Goal: Task Accomplishment & Management: Manage account settings

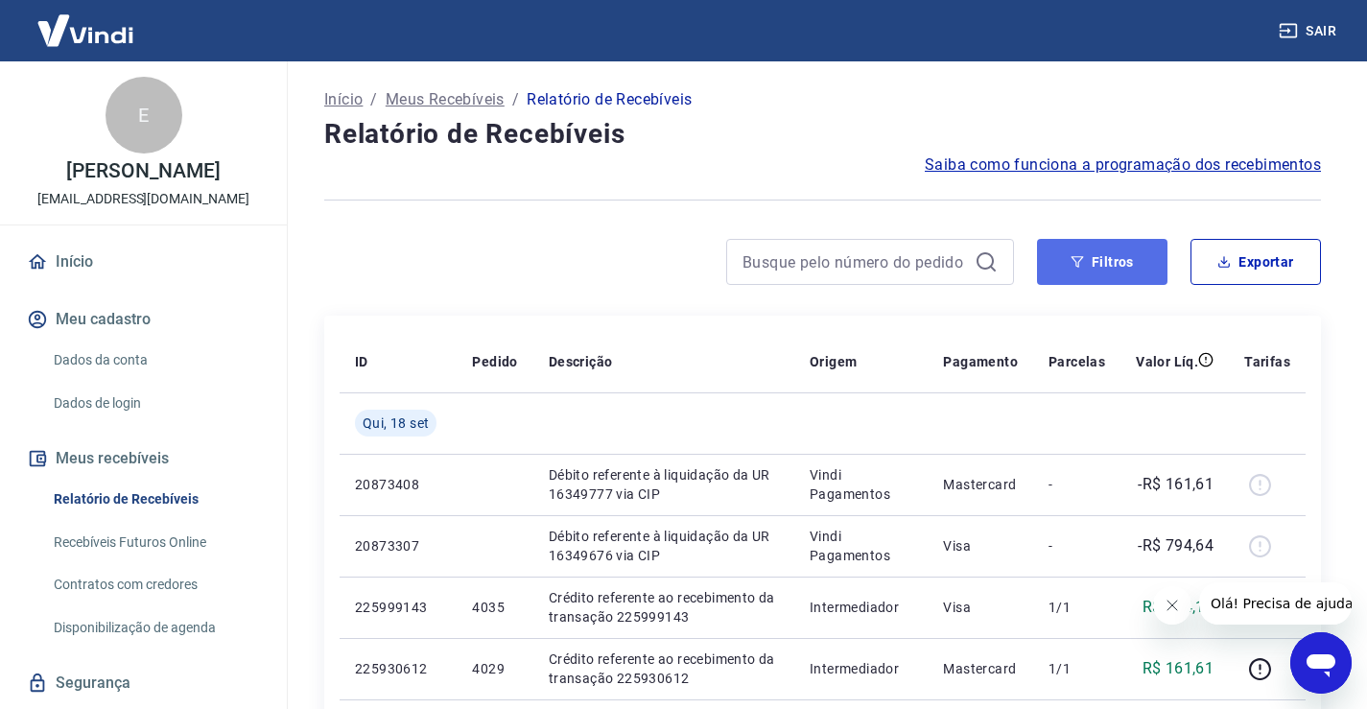
click at [1122, 257] on button "Filtros" at bounding box center [1102, 262] width 130 height 46
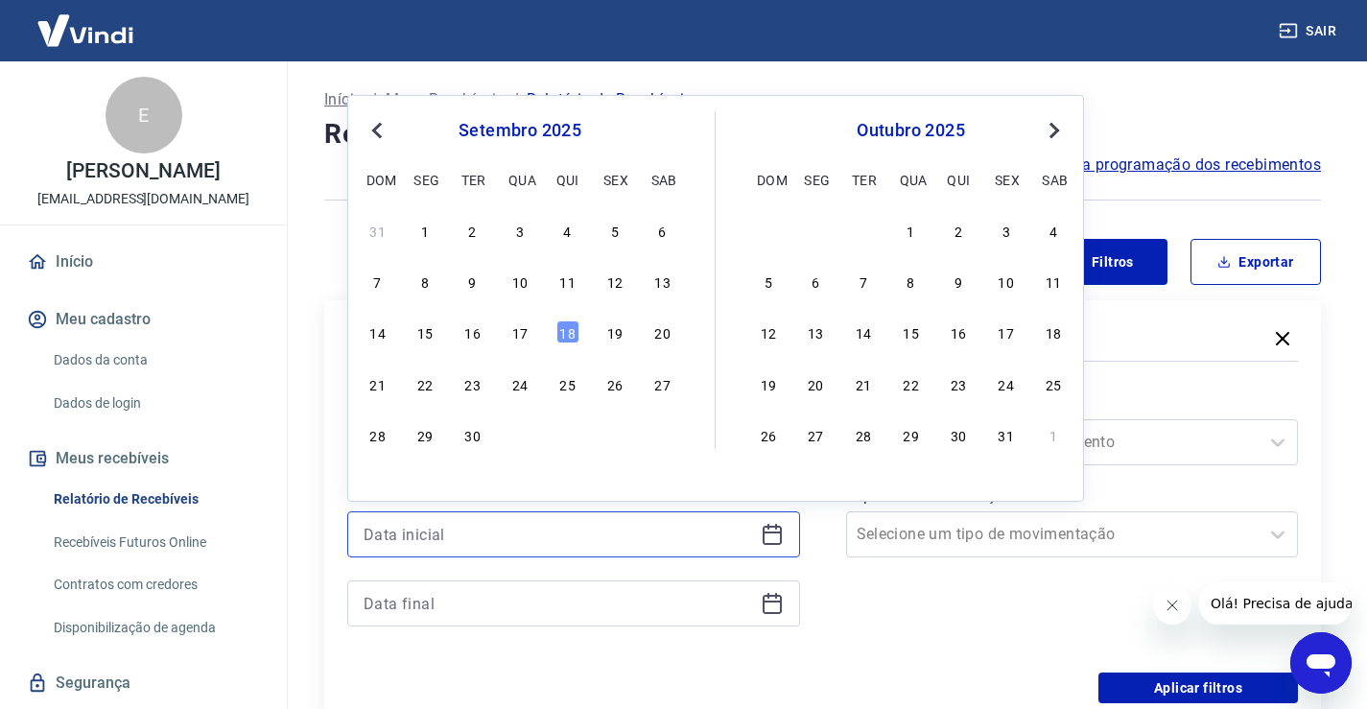
click at [719, 533] on input at bounding box center [559, 534] width 390 height 29
click at [526, 335] on div "17" at bounding box center [520, 331] width 23 height 23
click at [526, 335] on div "Filtros" at bounding box center [822, 340] width 951 height 34
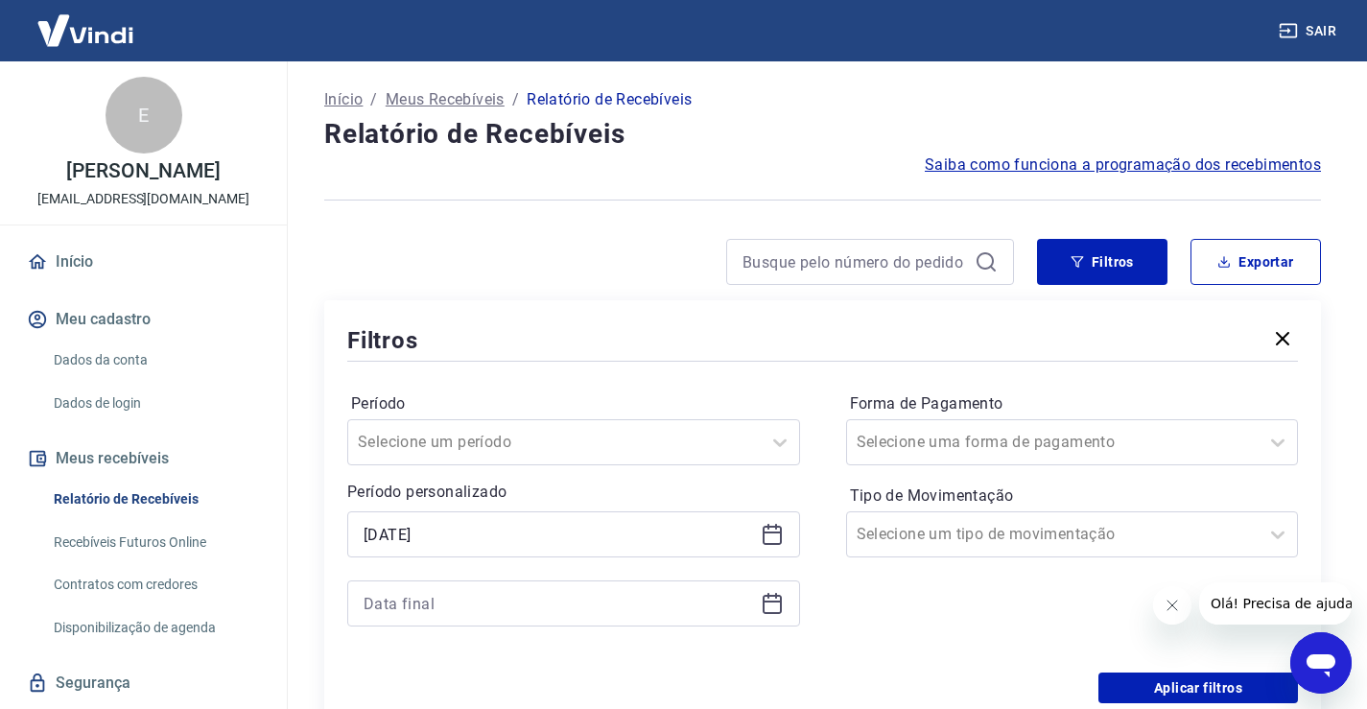
type input "17/09/2025"
click at [525, 602] on input at bounding box center [559, 603] width 390 height 29
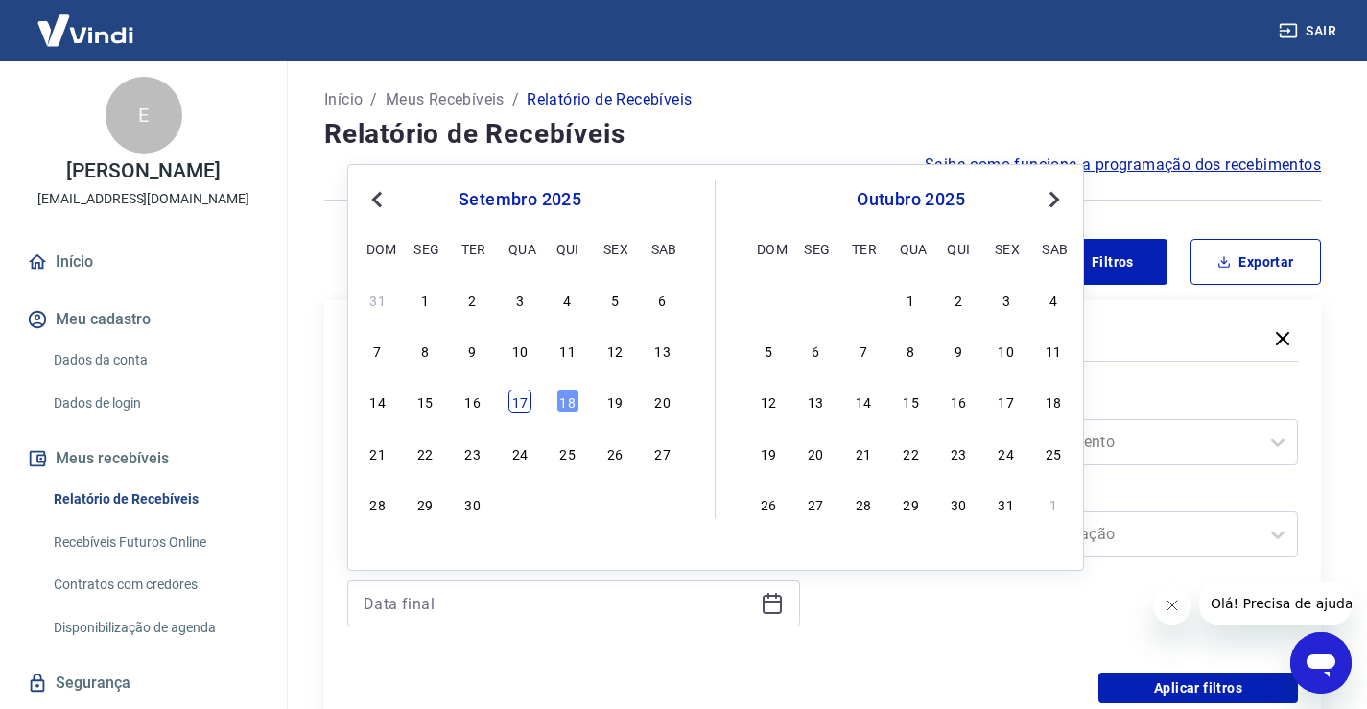
click at [523, 399] on div "17" at bounding box center [520, 401] width 23 height 23
click at [523, 399] on label "Período" at bounding box center [573, 403] width 445 height 23
type input "17/09/2025"
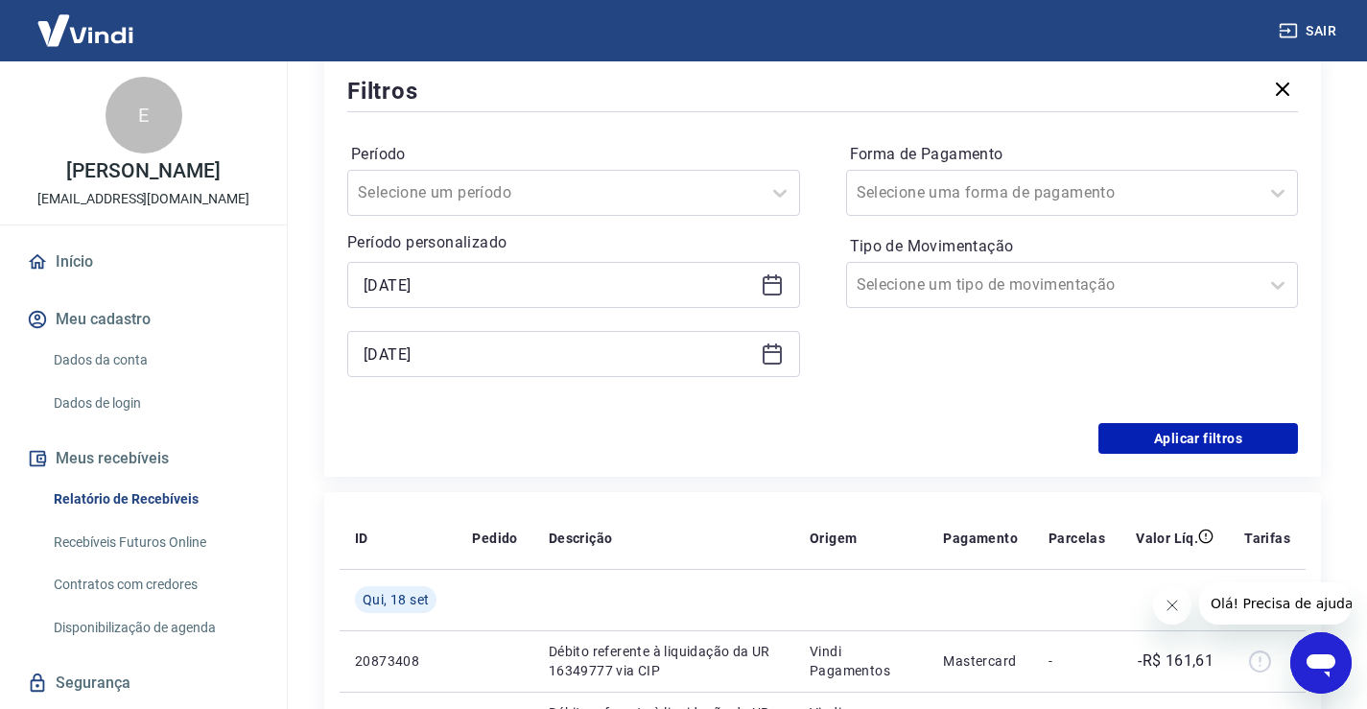
scroll to position [288, 0]
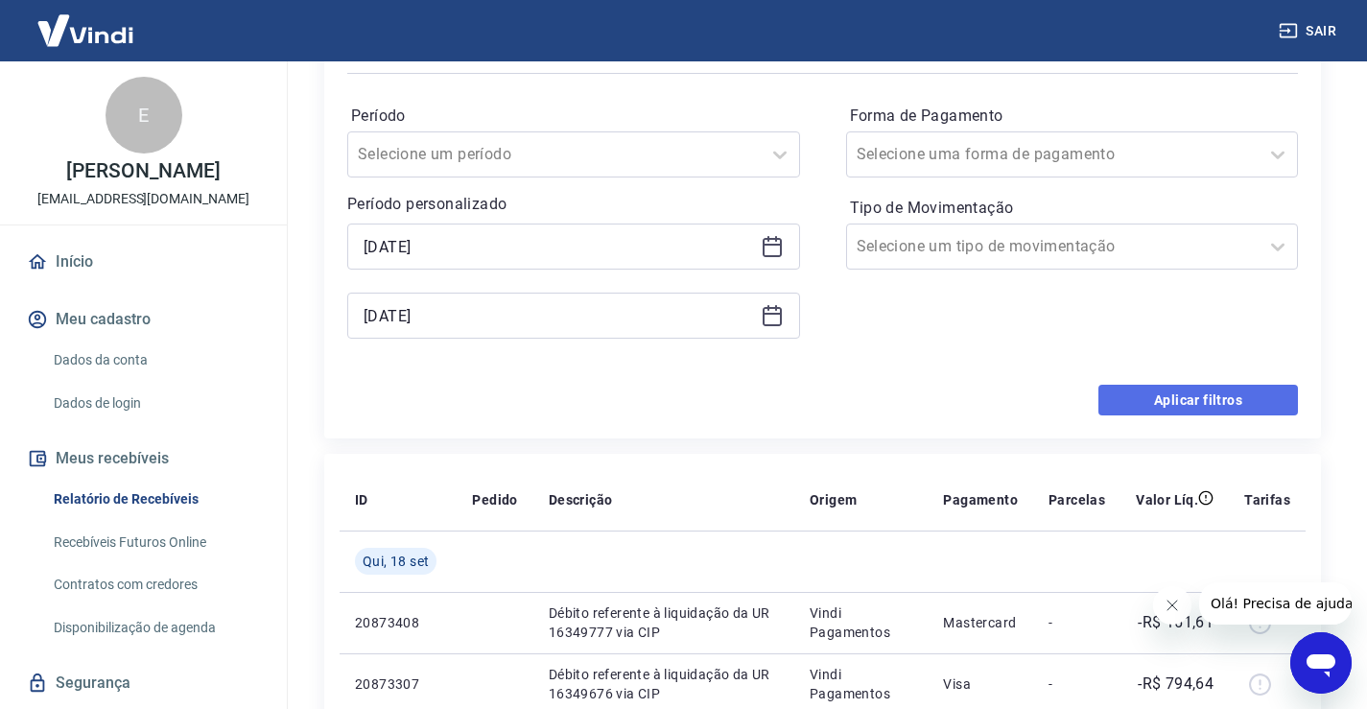
click at [1126, 394] on button "Aplicar filtros" at bounding box center [1199, 400] width 200 height 31
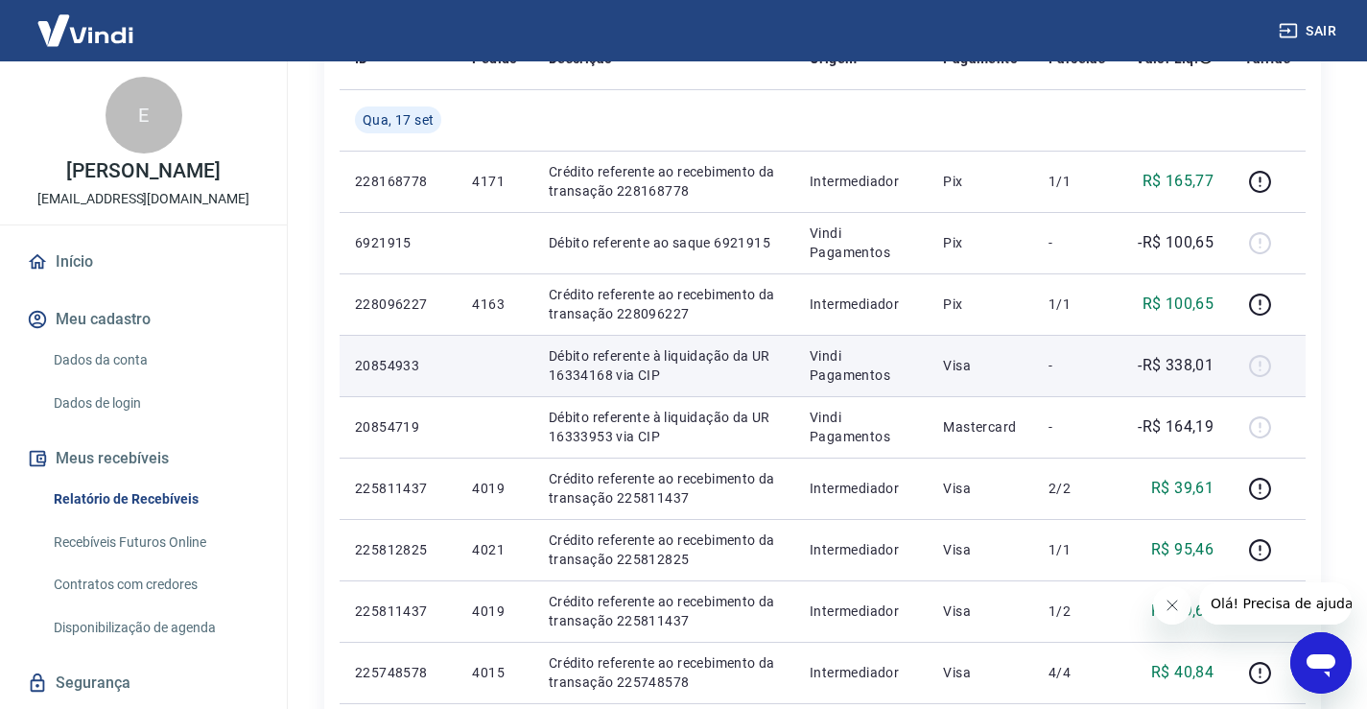
scroll to position [288, 0]
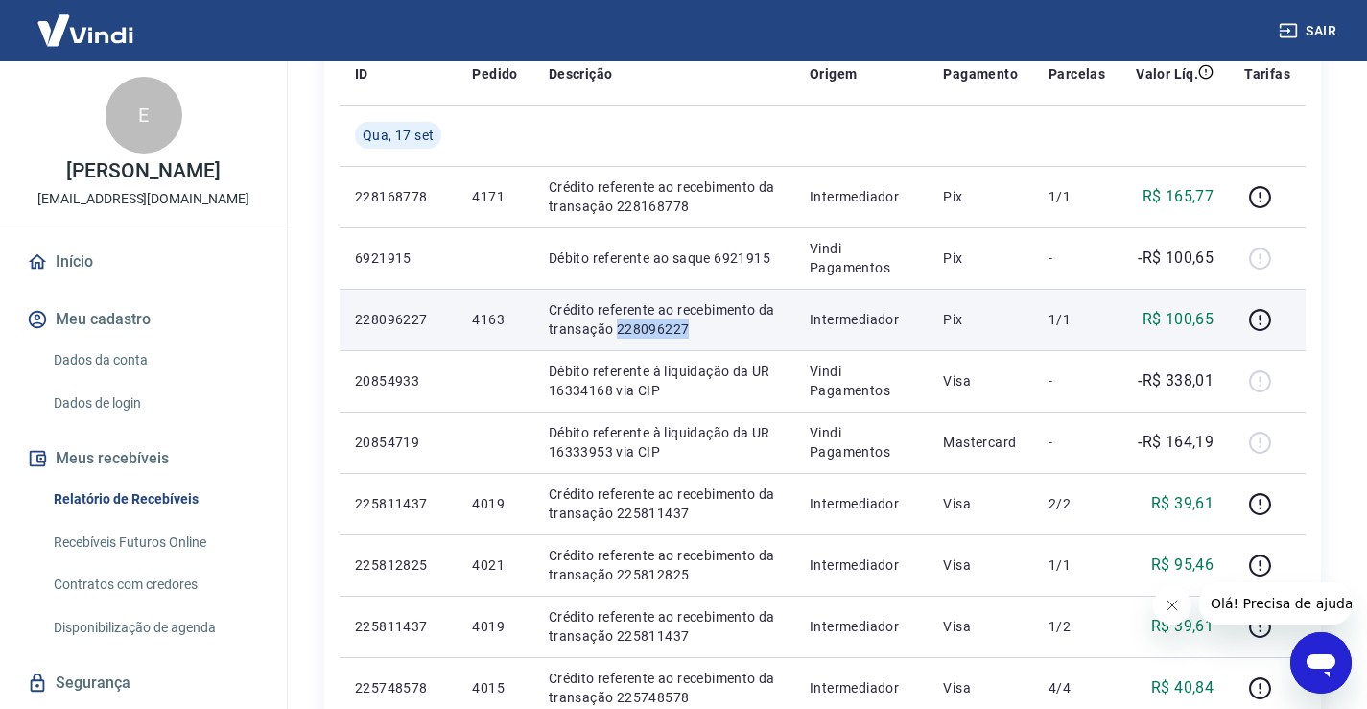
drag, startPoint x: 700, startPoint y: 332, endPoint x: 616, endPoint y: 337, distance: 84.6
click at [616, 337] on p "Crédito referente ao recebimento da transação 228096227" at bounding box center [664, 319] width 230 height 38
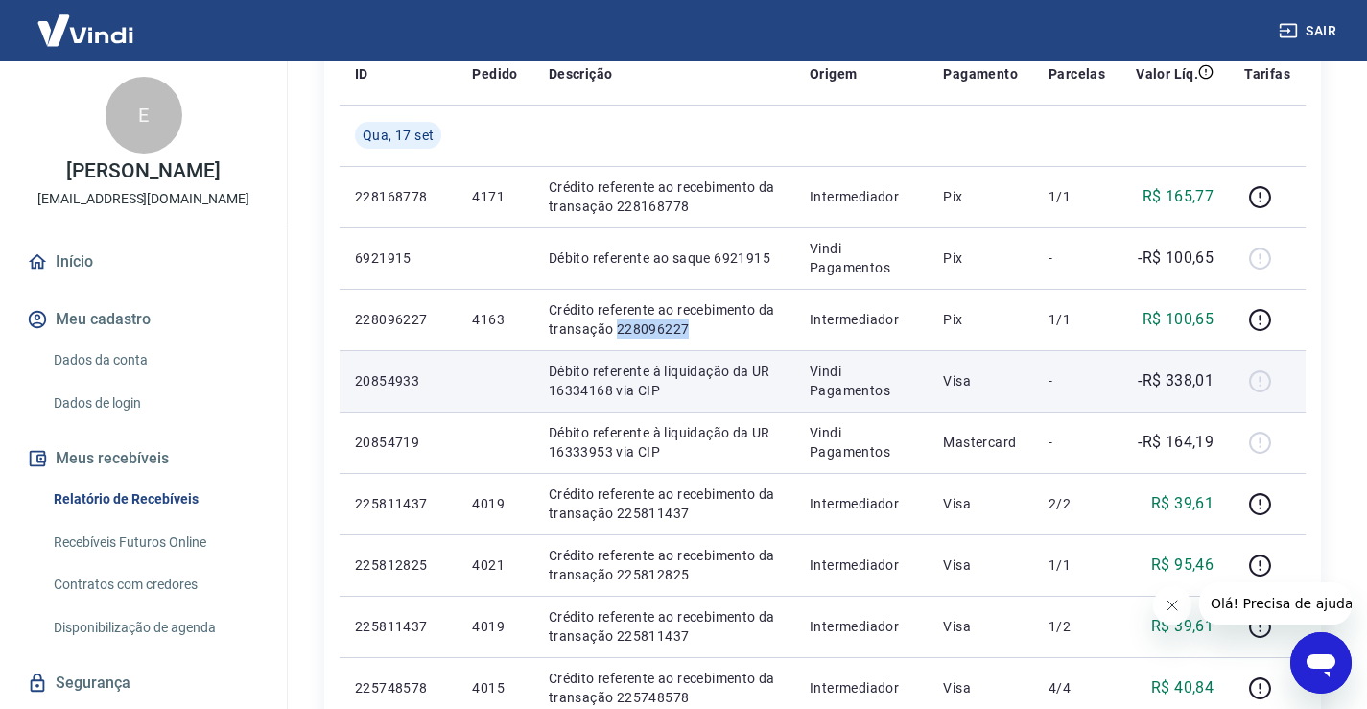
copy p "228096227"
click at [650, 350] on td "Débito referente à liquidação da UR 16334168 via CIP" at bounding box center [664, 380] width 261 height 61
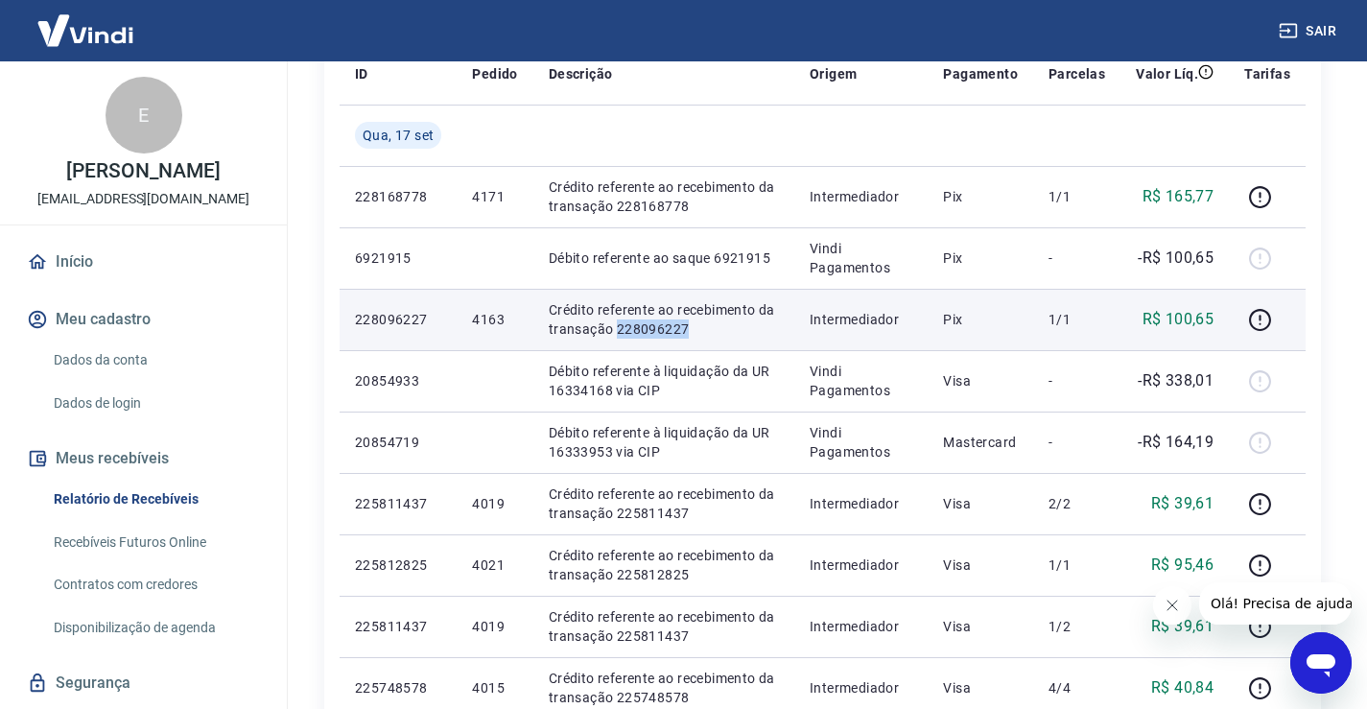
drag, startPoint x: 709, startPoint y: 331, endPoint x: 615, endPoint y: 330, distance: 94.0
click at [615, 330] on p "Crédito referente ao recebimento da transação 228096227" at bounding box center [664, 319] width 230 height 38
copy p "228096227"
click at [713, 318] on p "Crédito referente ao recebimento da transação 228096227" at bounding box center [664, 319] width 230 height 38
drag, startPoint x: 702, startPoint y: 325, endPoint x: 618, endPoint y: 334, distance: 84.9
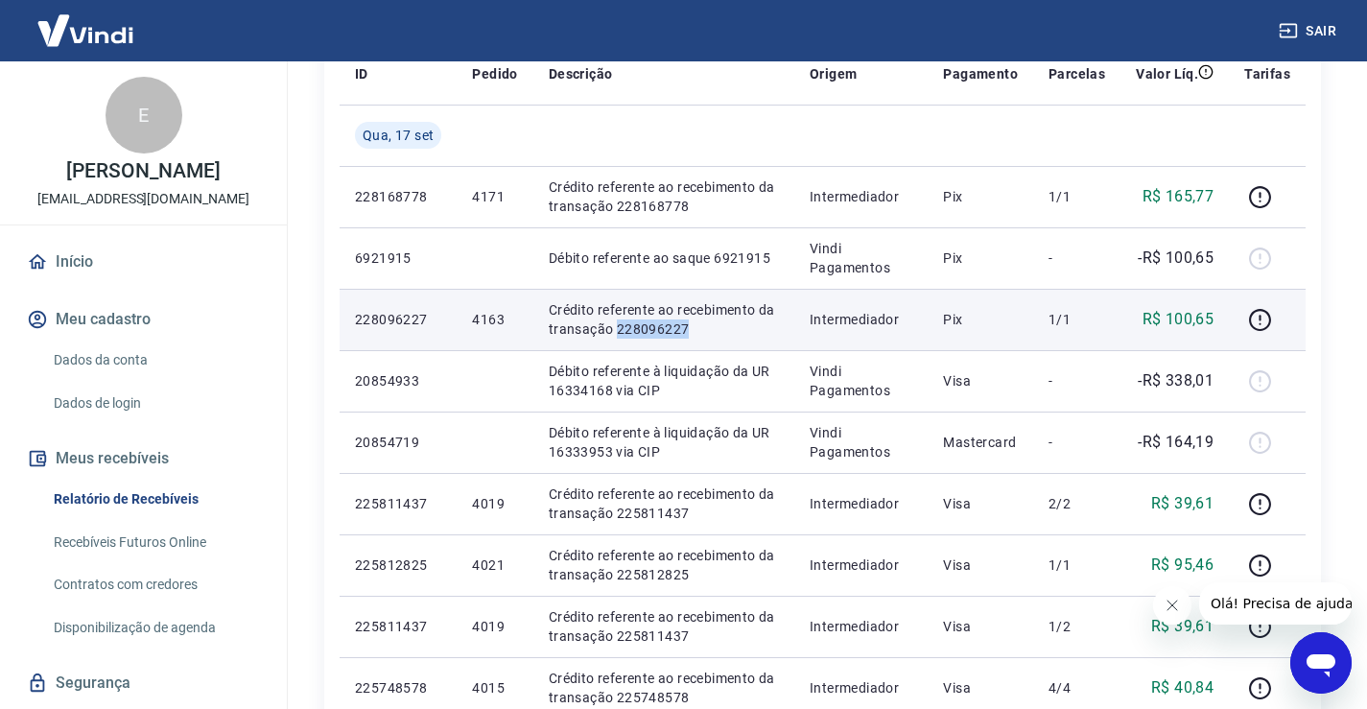
click at [618, 334] on p "Crédito referente ao recebimento da transação 228096227" at bounding box center [664, 319] width 230 height 38
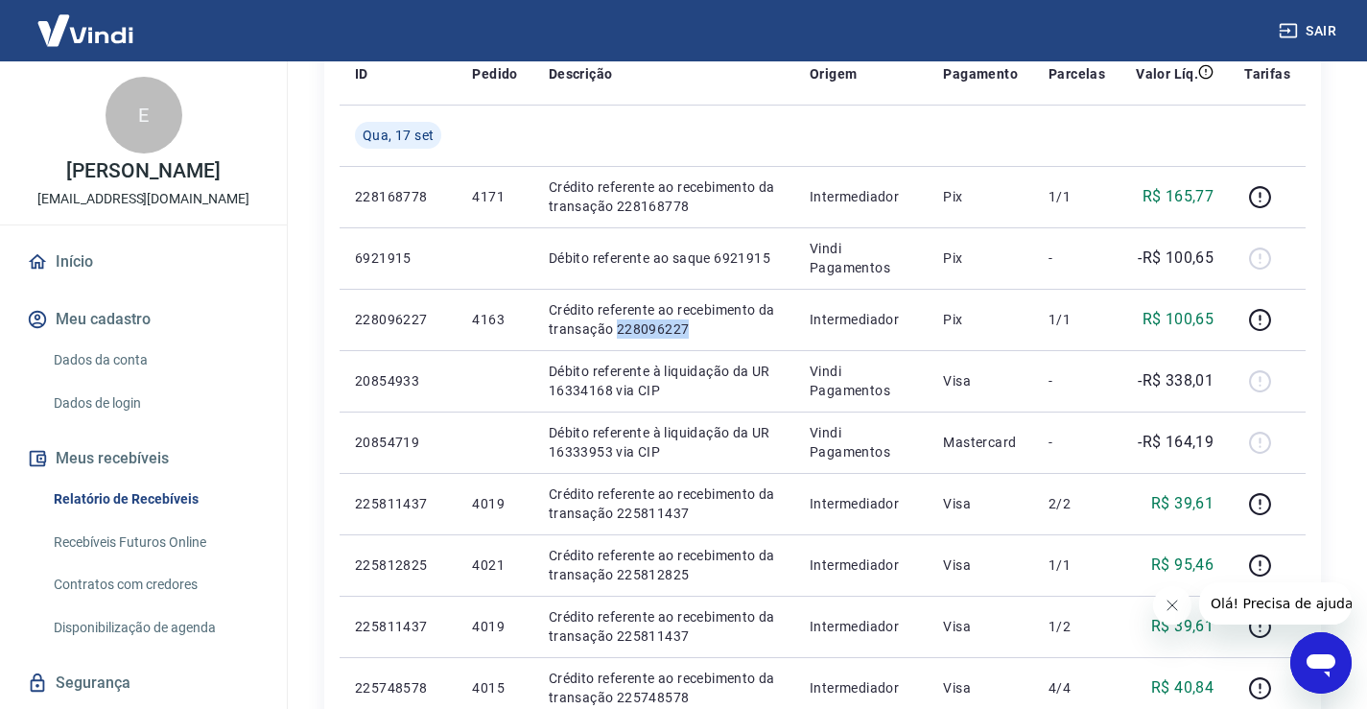
copy p "228096227"
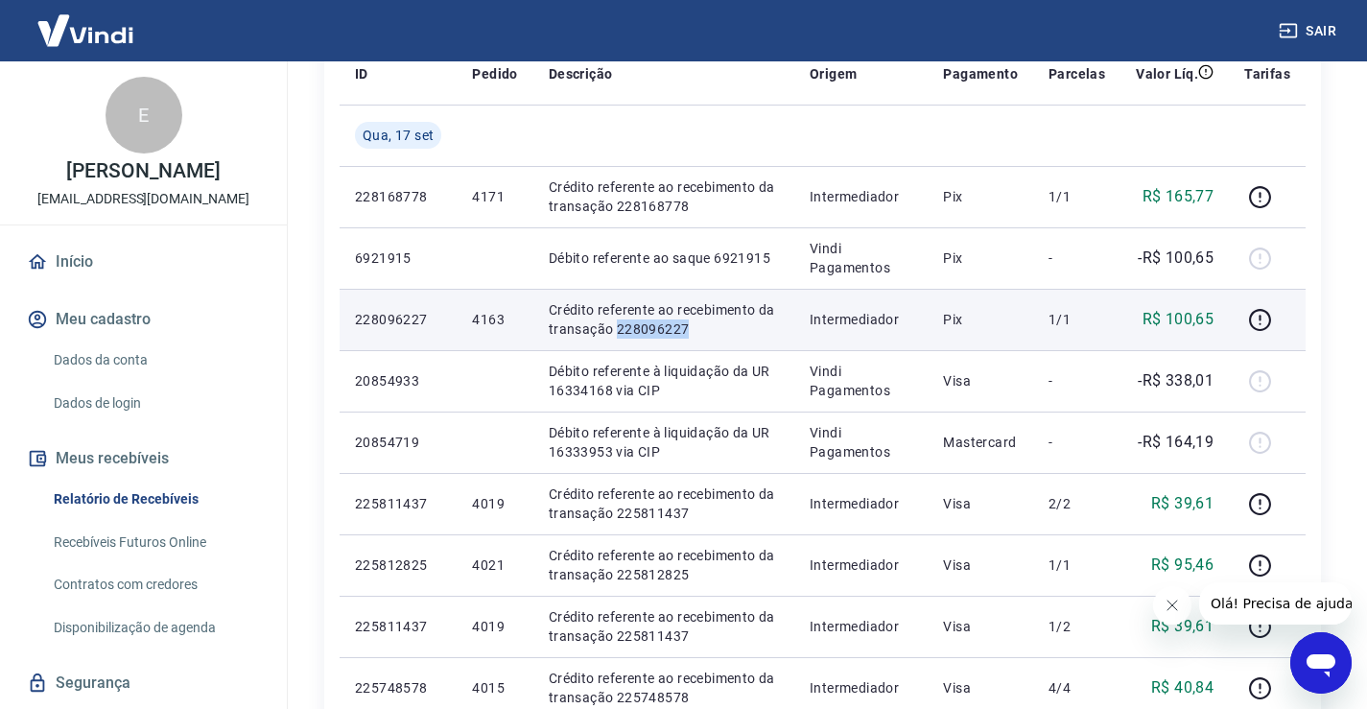
click at [704, 323] on p "Crédito referente ao recebimento da transação 228096227" at bounding box center [664, 319] width 230 height 38
click at [698, 324] on p "Crédito referente ao recebimento da transação 228096227" at bounding box center [664, 319] width 230 height 38
drag, startPoint x: 725, startPoint y: 332, endPoint x: 615, endPoint y: 331, distance: 110.4
click at [615, 331] on p "Crédito referente ao recebimento da transação 228096227" at bounding box center [664, 319] width 230 height 38
copy p "228096227"
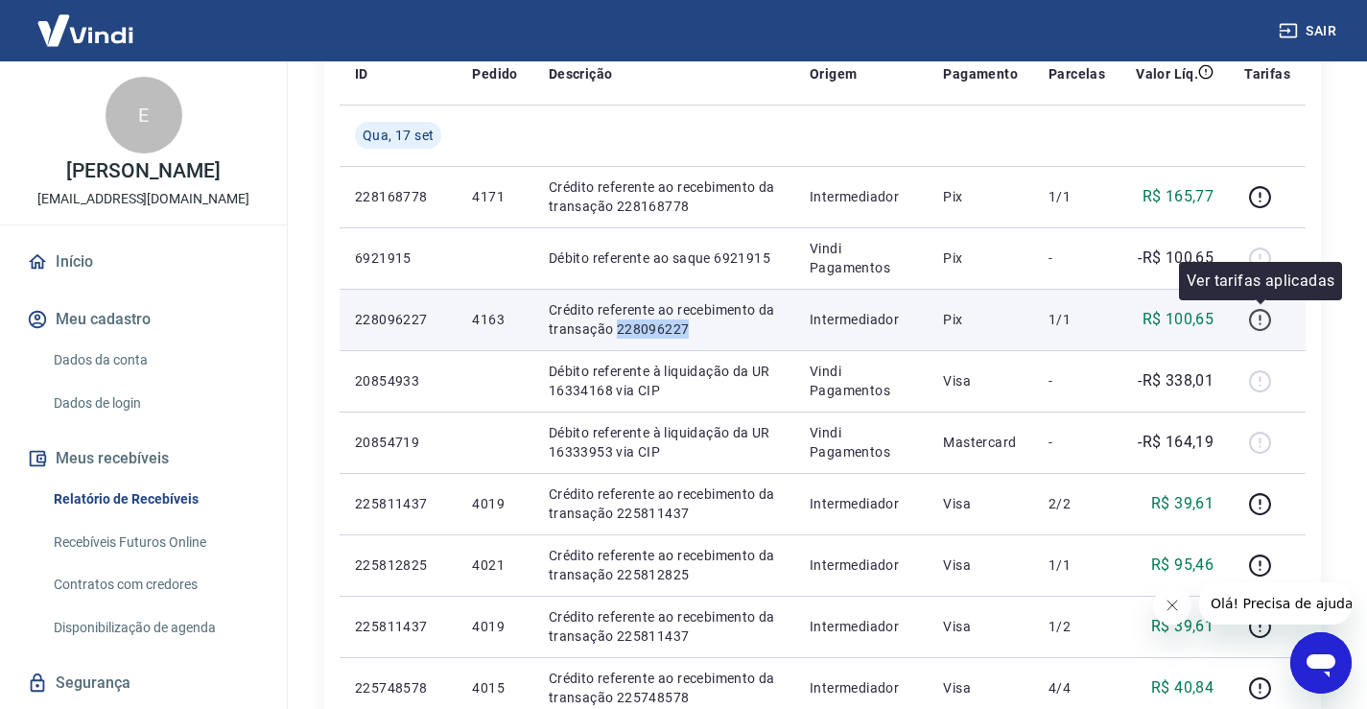
click at [1269, 319] on icon "button" at bounding box center [1260, 320] width 24 height 24
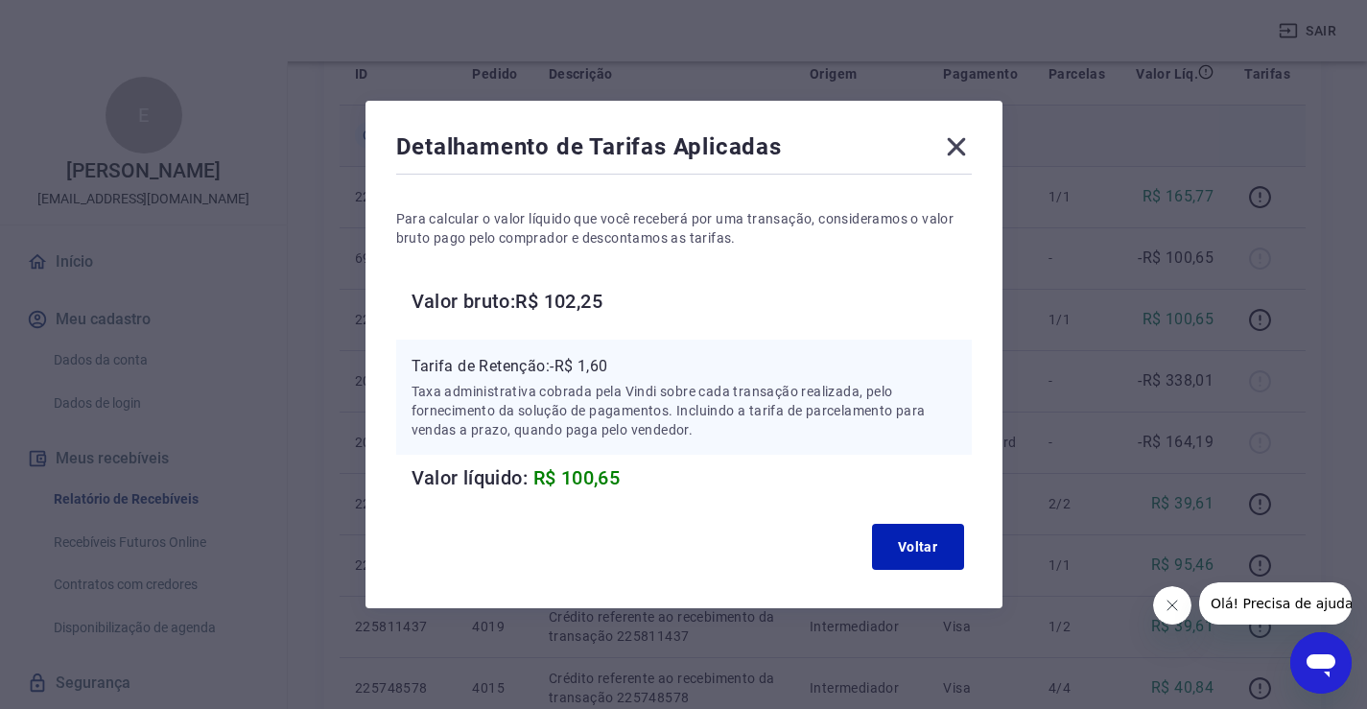
drag, startPoint x: 960, startPoint y: 139, endPoint x: 970, endPoint y: 165, distance: 28.0
click at [960, 140] on icon at bounding box center [956, 146] width 31 height 31
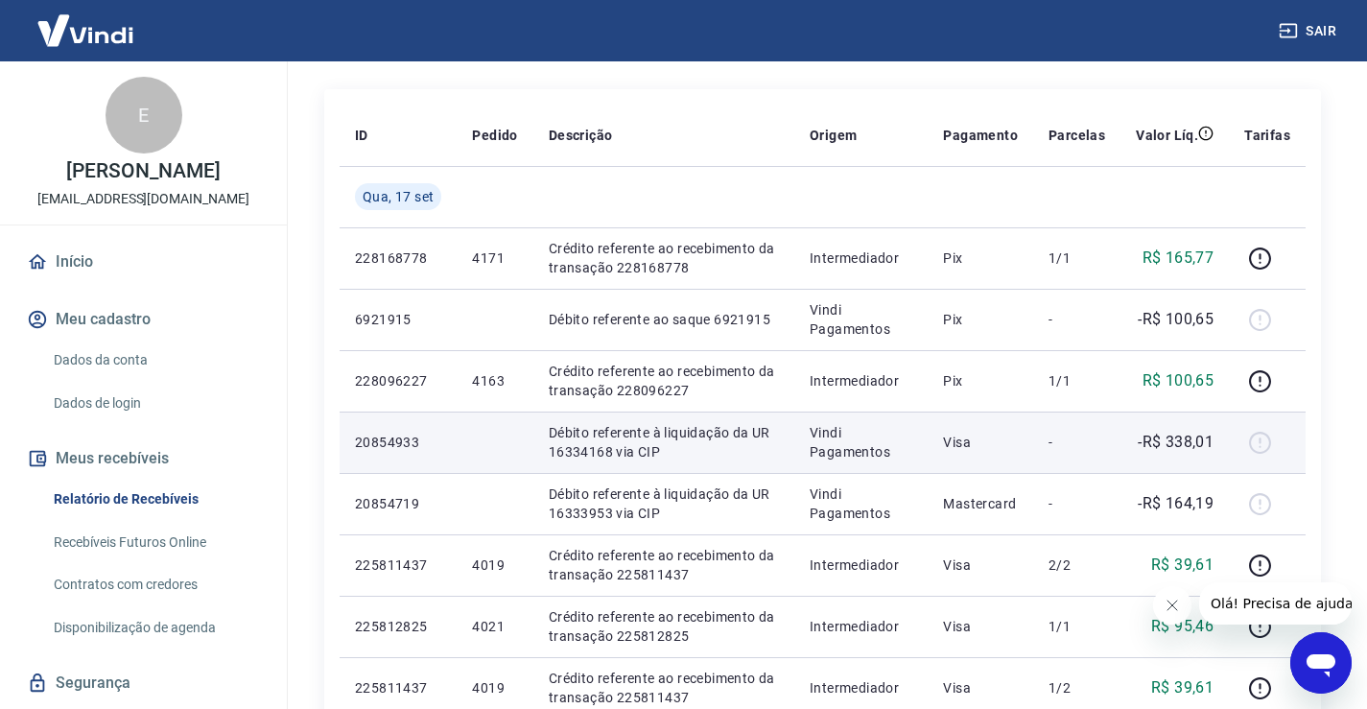
scroll to position [192, 0]
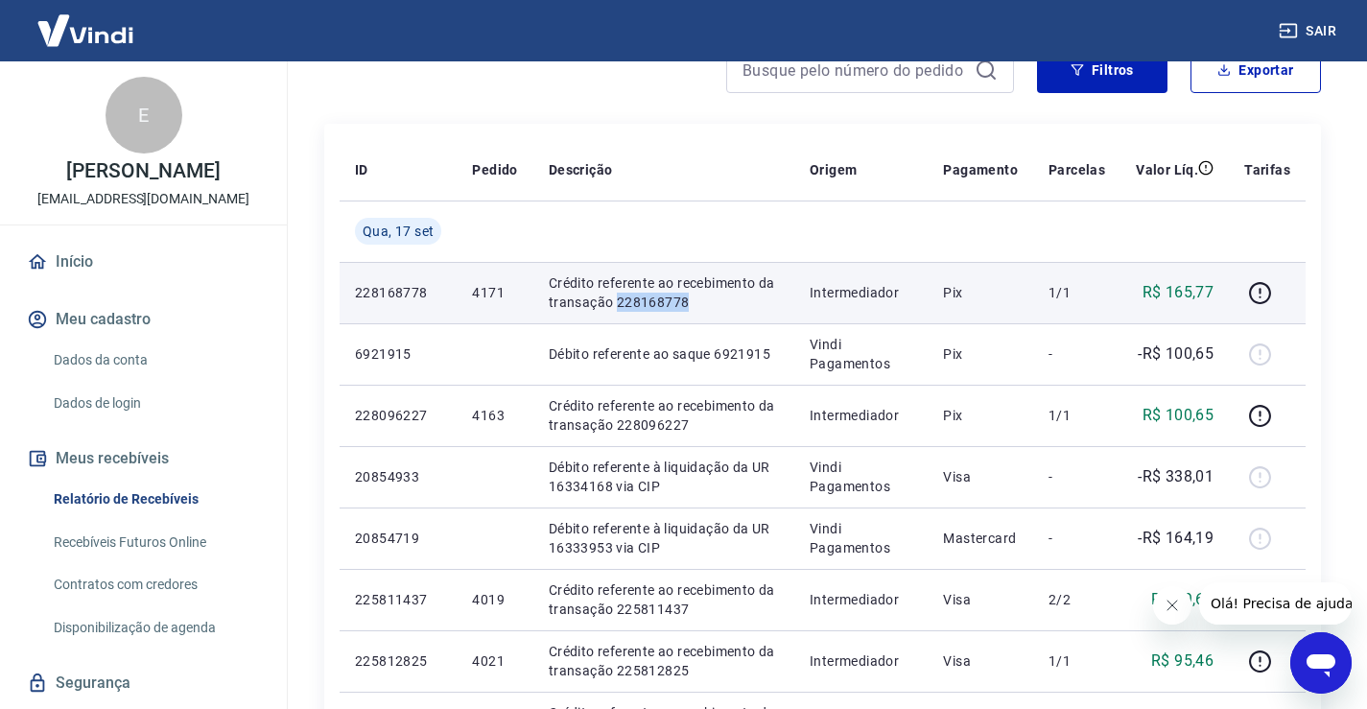
drag, startPoint x: 691, startPoint y: 300, endPoint x: 615, endPoint y: 298, distance: 75.8
click at [615, 298] on p "Crédito referente ao recebimento da transação 228168778" at bounding box center [664, 292] width 230 height 38
copy p "228168778"
click at [1264, 296] on icon "button" at bounding box center [1260, 293] width 24 height 24
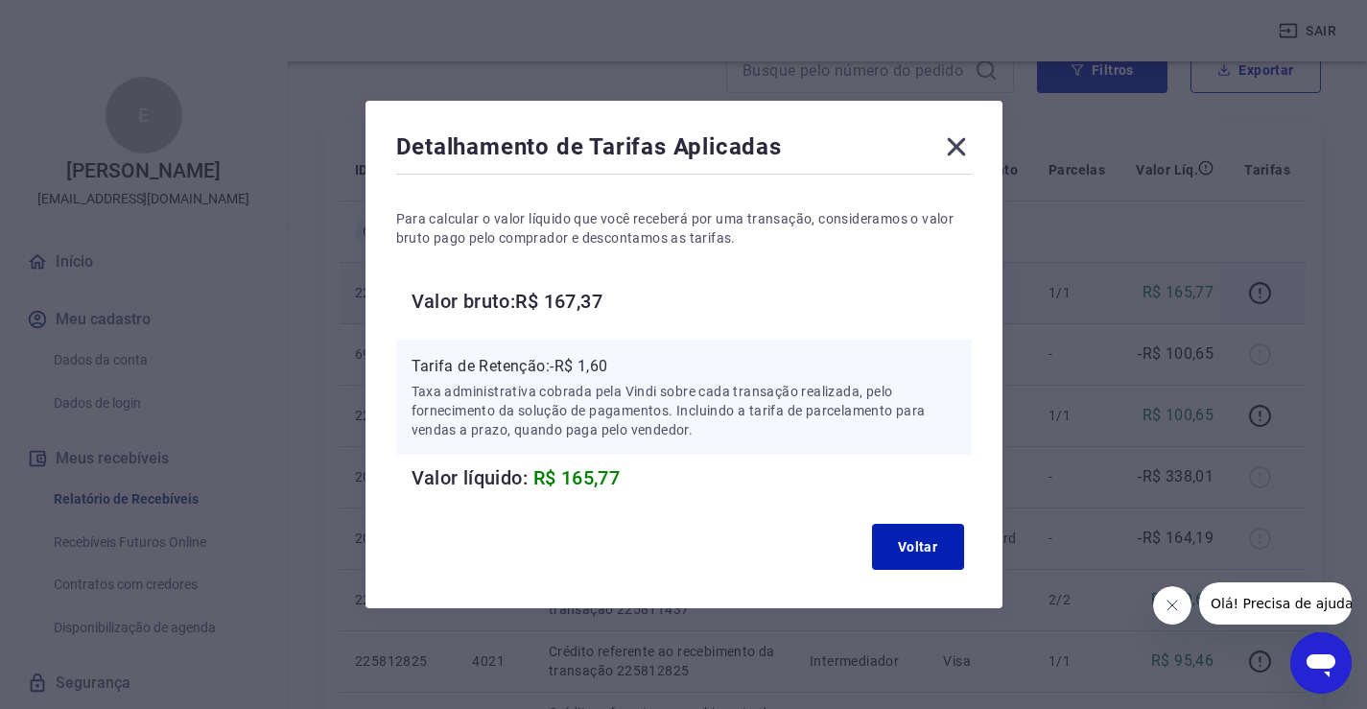
click at [970, 146] on icon at bounding box center [956, 146] width 31 height 31
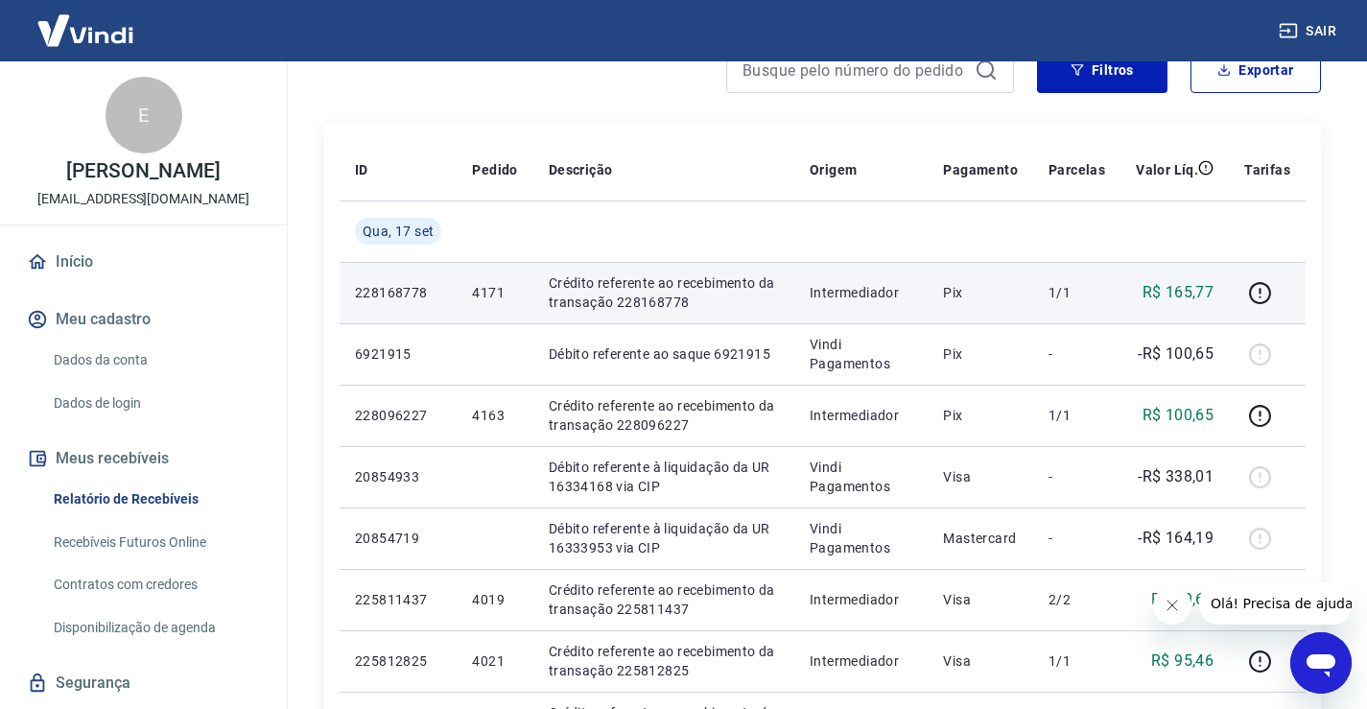
scroll to position [96, 0]
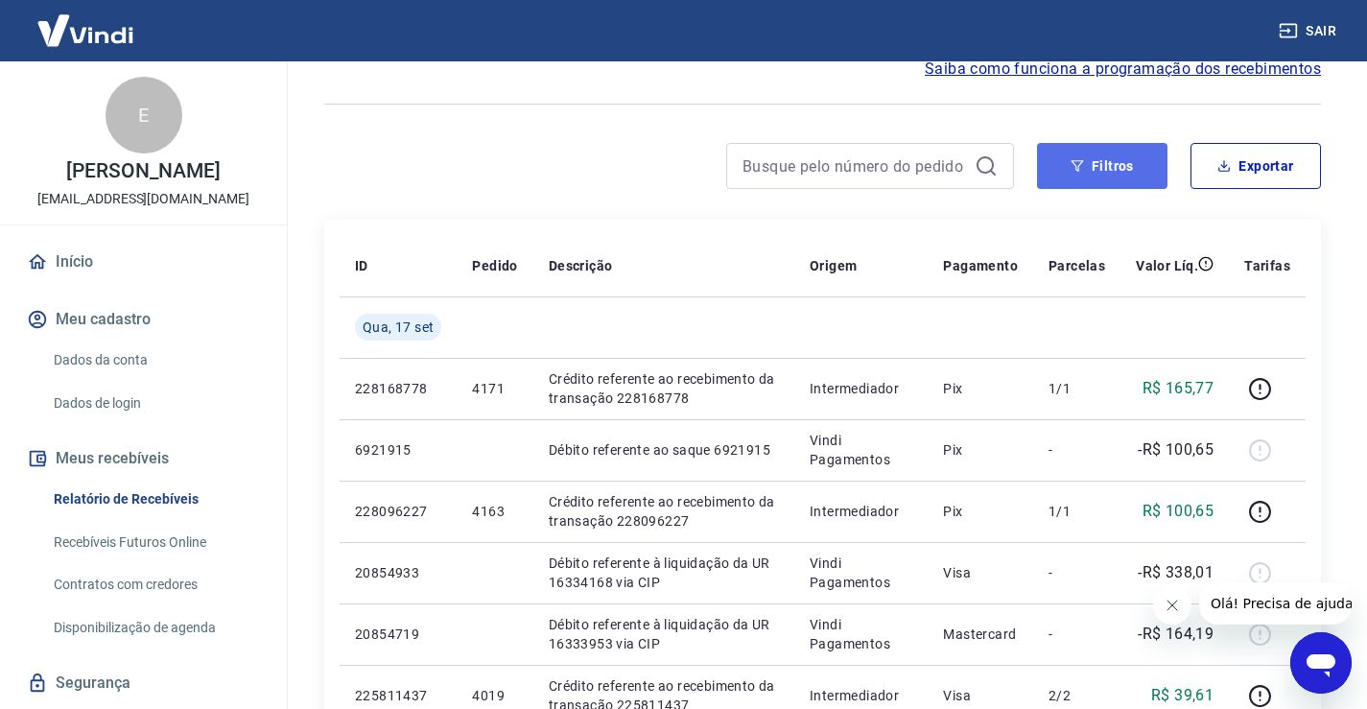
click at [1080, 170] on icon "button" at bounding box center [1077, 165] width 13 height 13
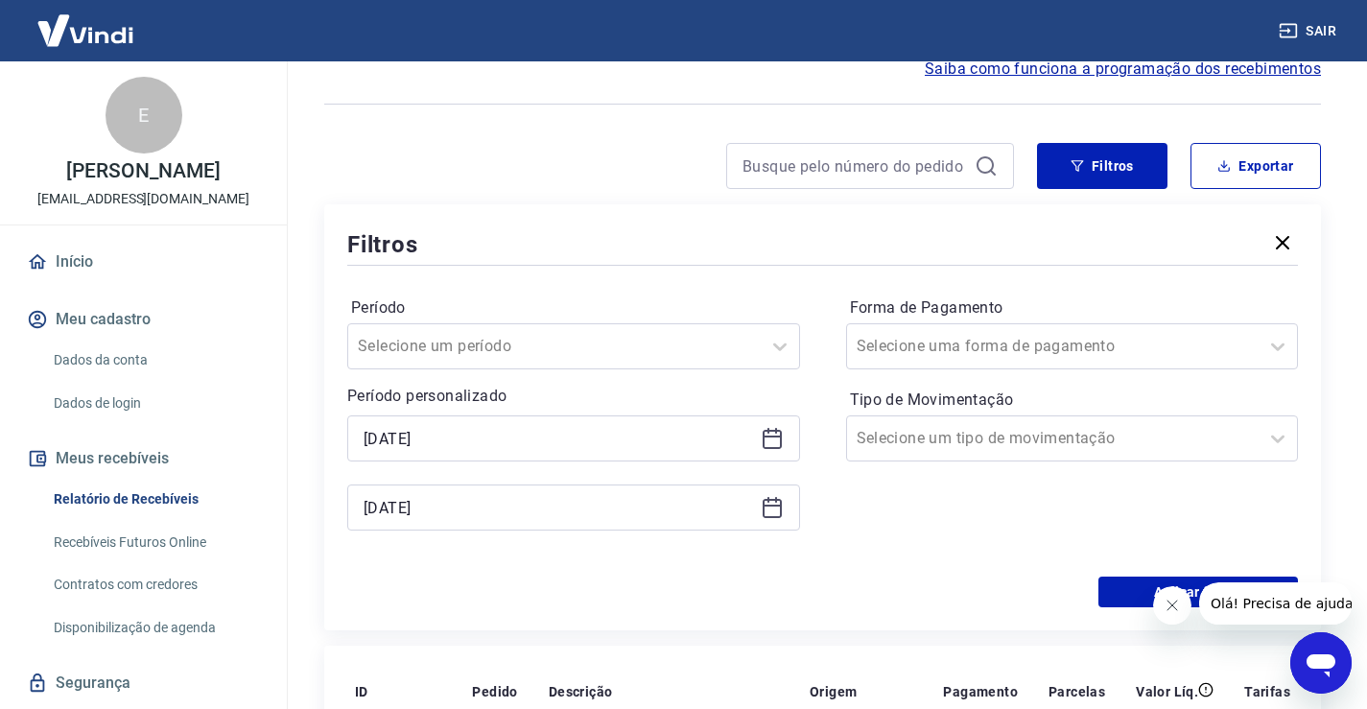
click at [770, 431] on icon at bounding box center [772, 439] width 19 height 19
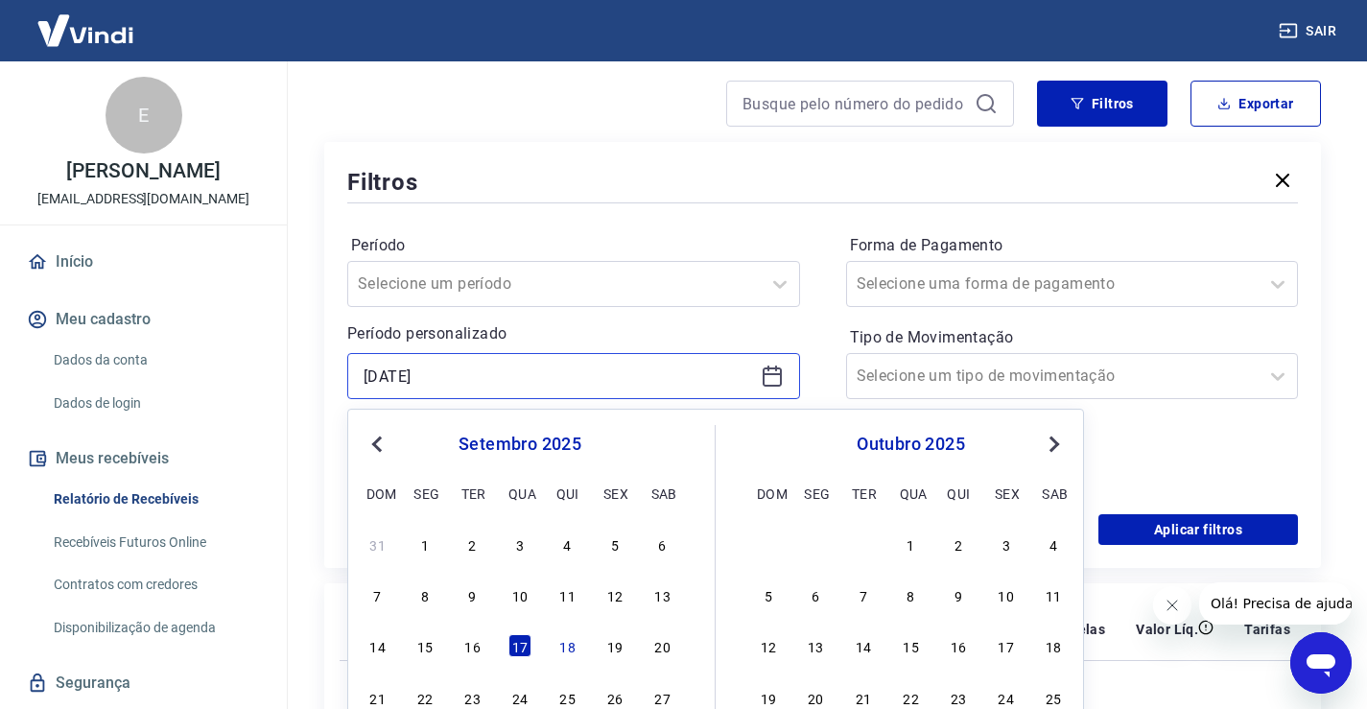
scroll to position [192, 0]
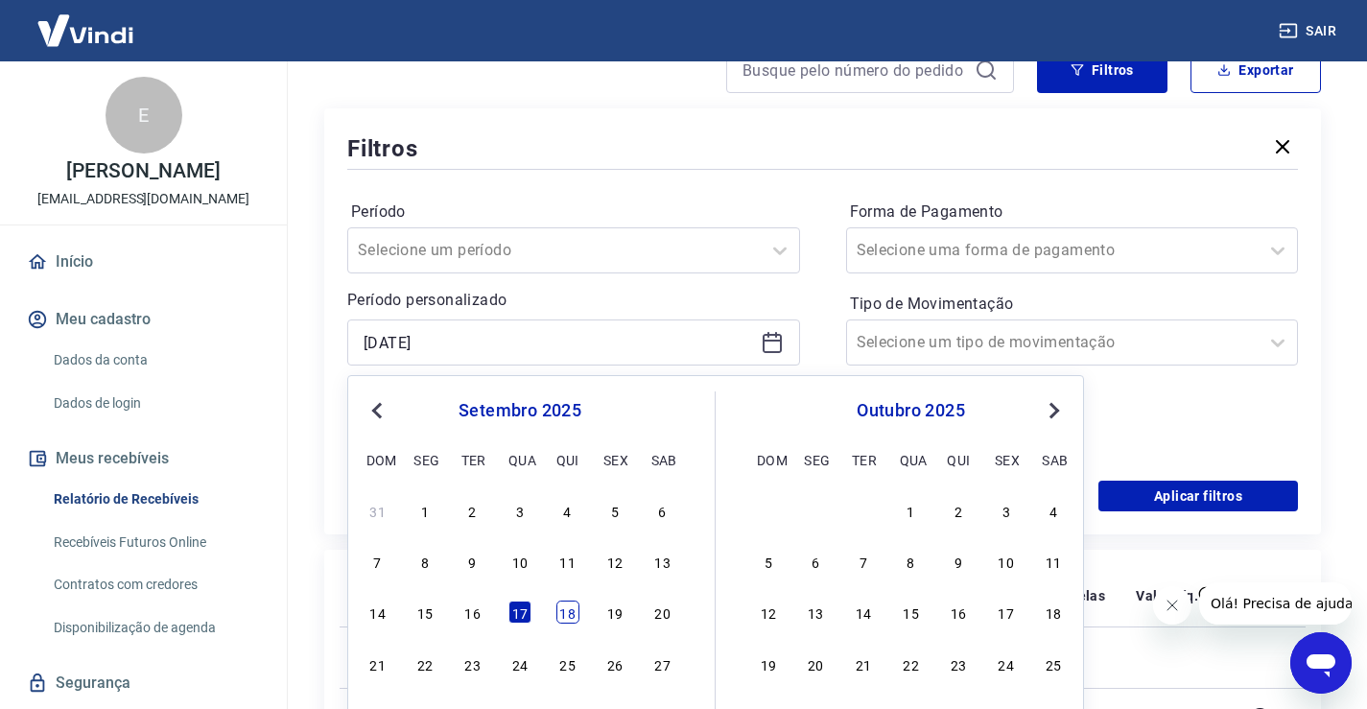
click at [574, 612] on div "18" at bounding box center [568, 612] width 23 height 23
click at [574, 612] on th "Descrição" at bounding box center [664, 595] width 261 height 61
type input "18/09/2025"
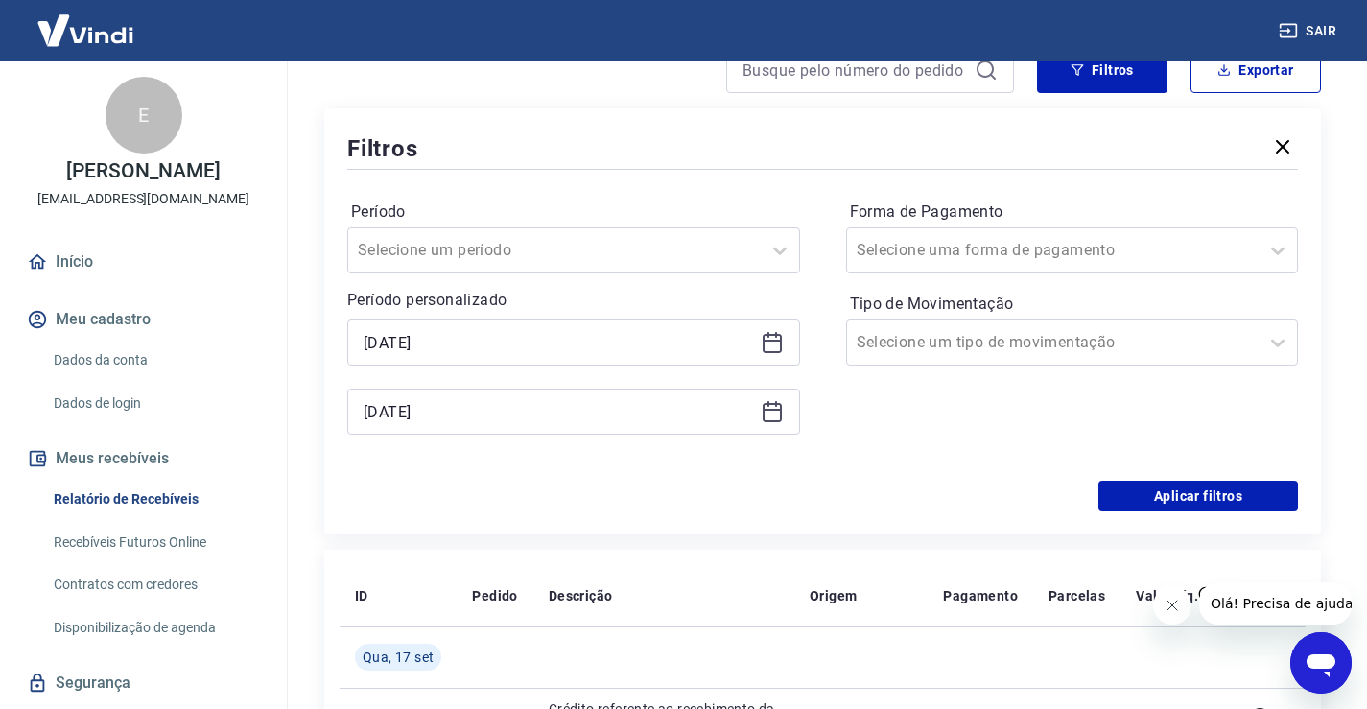
click at [781, 423] on div "17/09/2025" at bounding box center [573, 412] width 453 height 46
click at [776, 411] on icon at bounding box center [772, 410] width 19 height 2
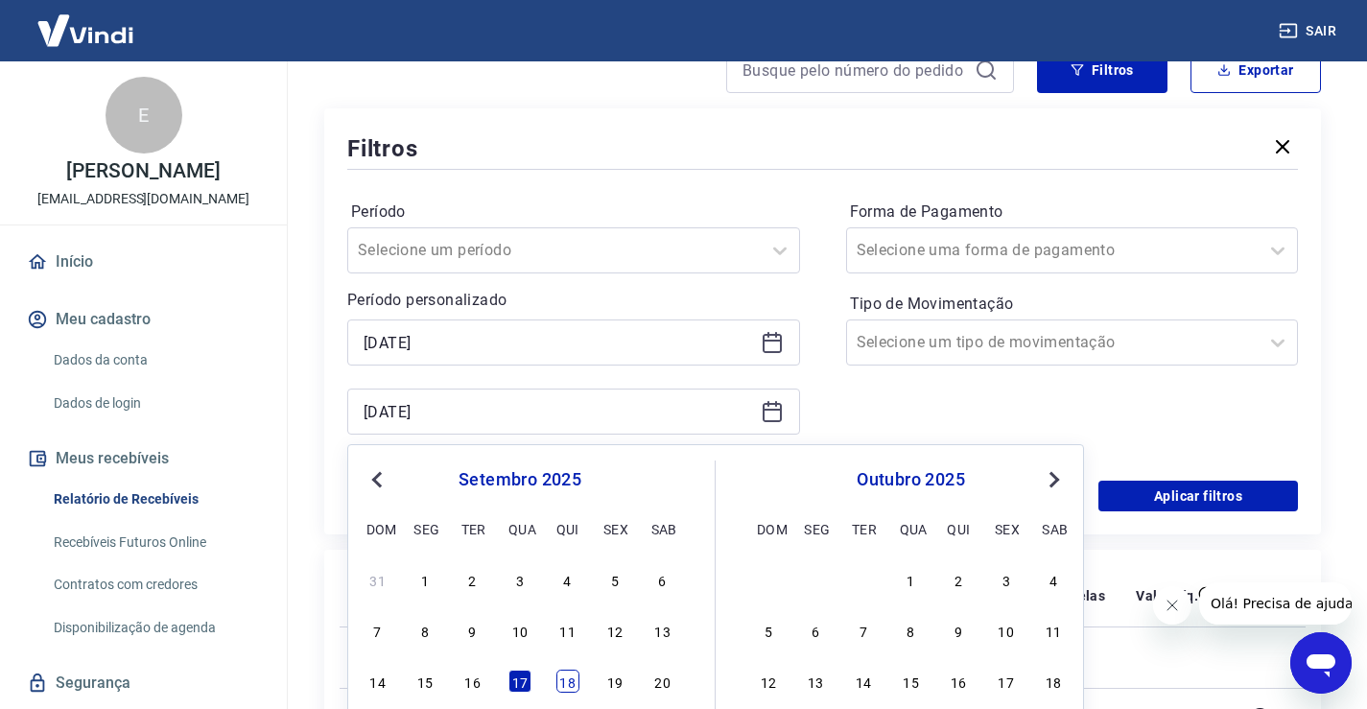
click at [571, 684] on div "18" at bounding box center [568, 681] width 23 height 23
click at [571, 684] on td at bounding box center [664, 657] width 261 height 61
type input "18/09/2025"
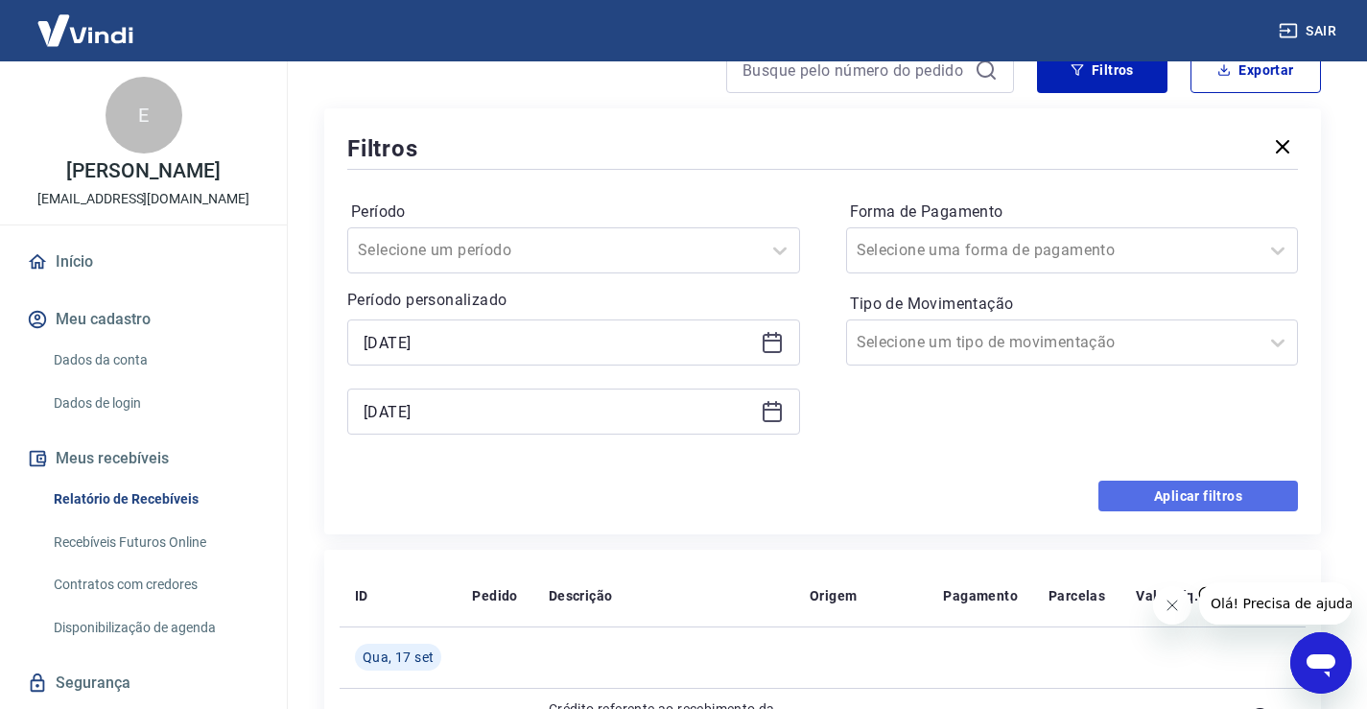
click at [1192, 499] on button "Aplicar filtros" at bounding box center [1199, 496] width 200 height 31
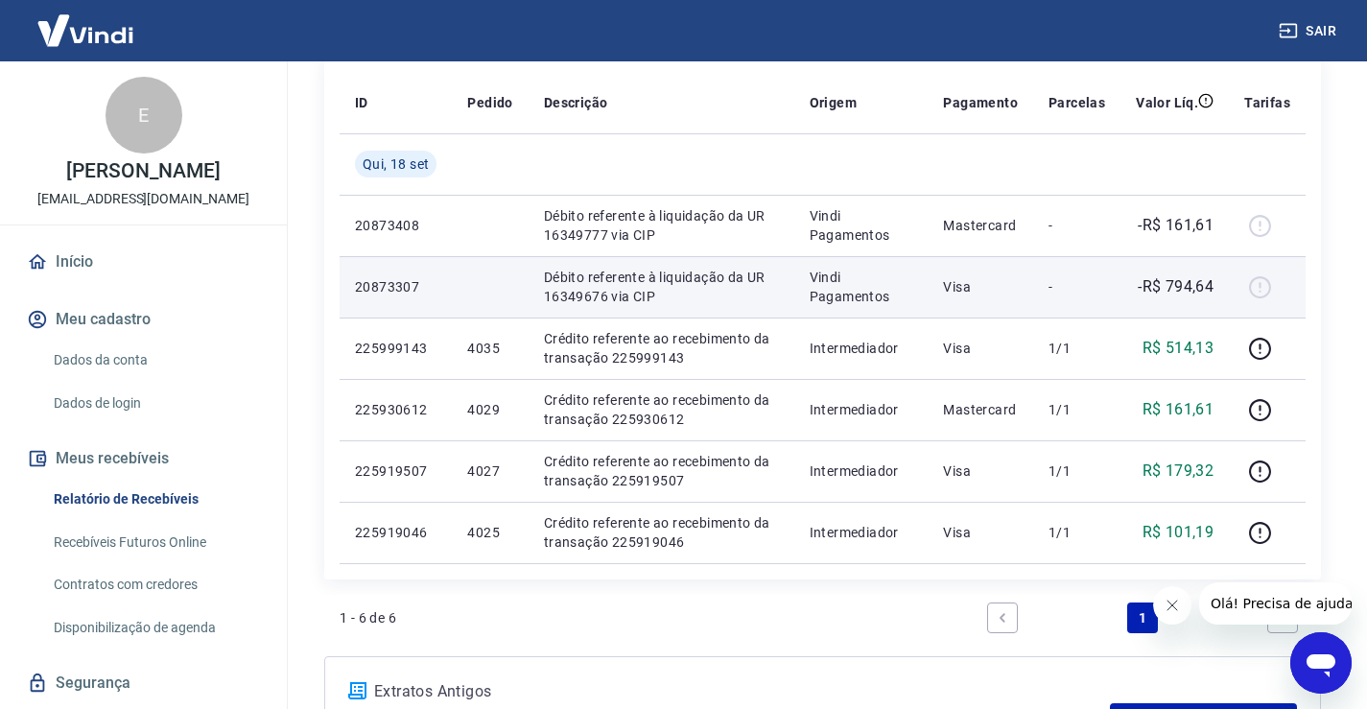
scroll to position [384, 0]
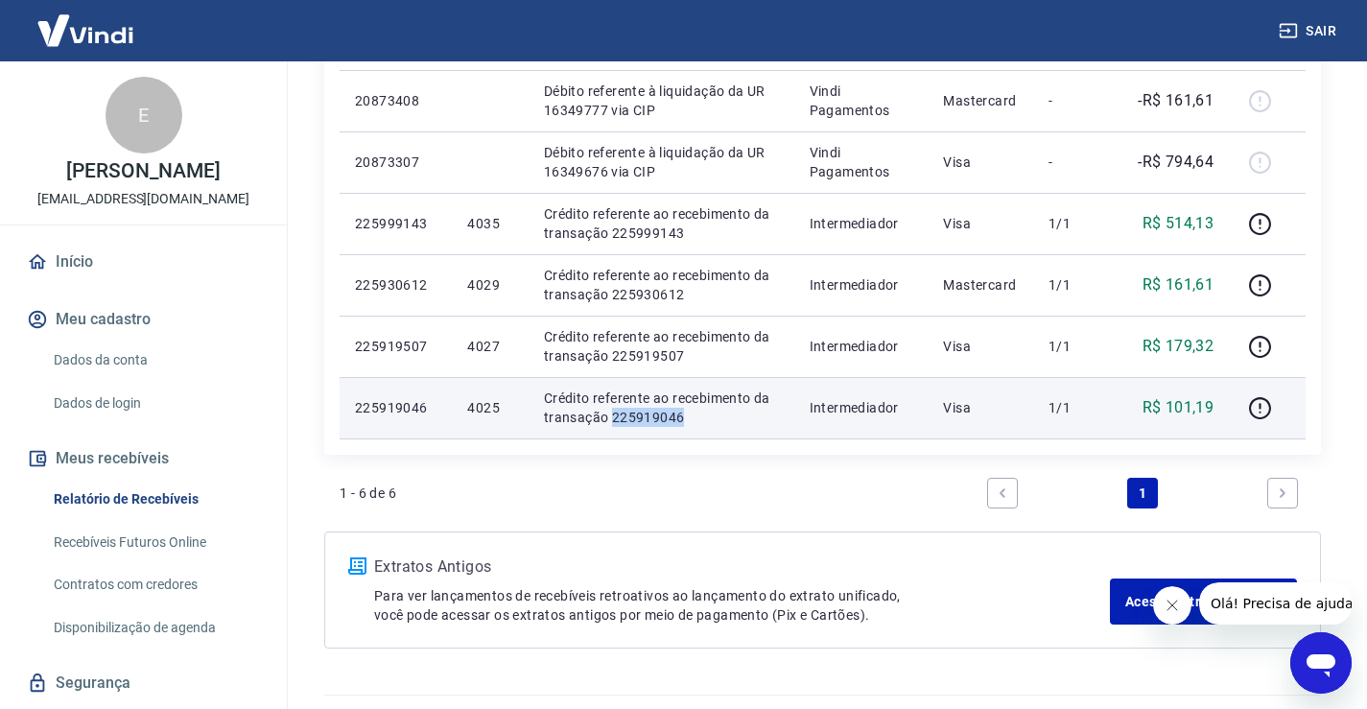
drag, startPoint x: 708, startPoint y: 418, endPoint x: 612, endPoint y: 422, distance: 96.0
click at [612, 422] on p "Crédito referente ao recebimento da transação 225919046" at bounding box center [661, 408] width 235 height 38
copy p "225919046"
click at [1259, 404] on icon "button" at bounding box center [1260, 408] width 24 height 24
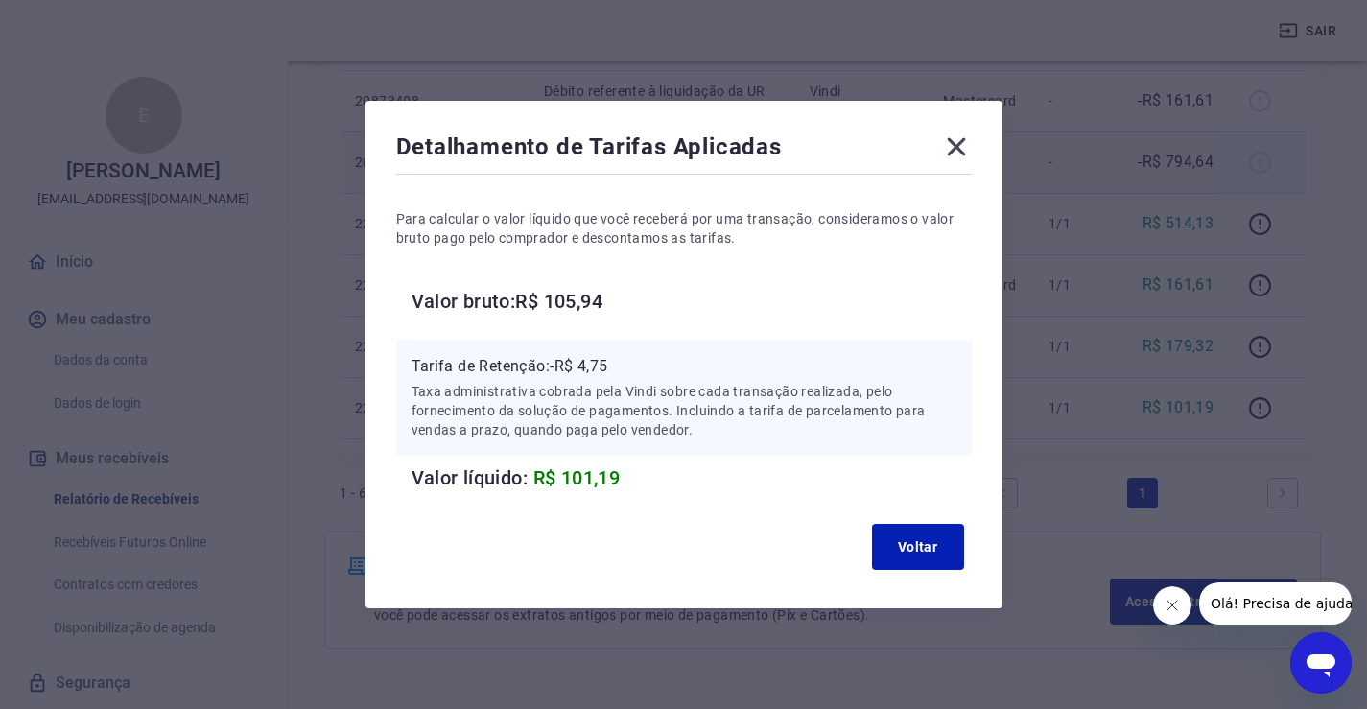
drag, startPoint x: 967, startPoint y: 147, endPoint x: 965, endPoint y: 164, distance: 17.4
click at [967, 147] on icon at bounding box center [956, 146] width 31 height 31
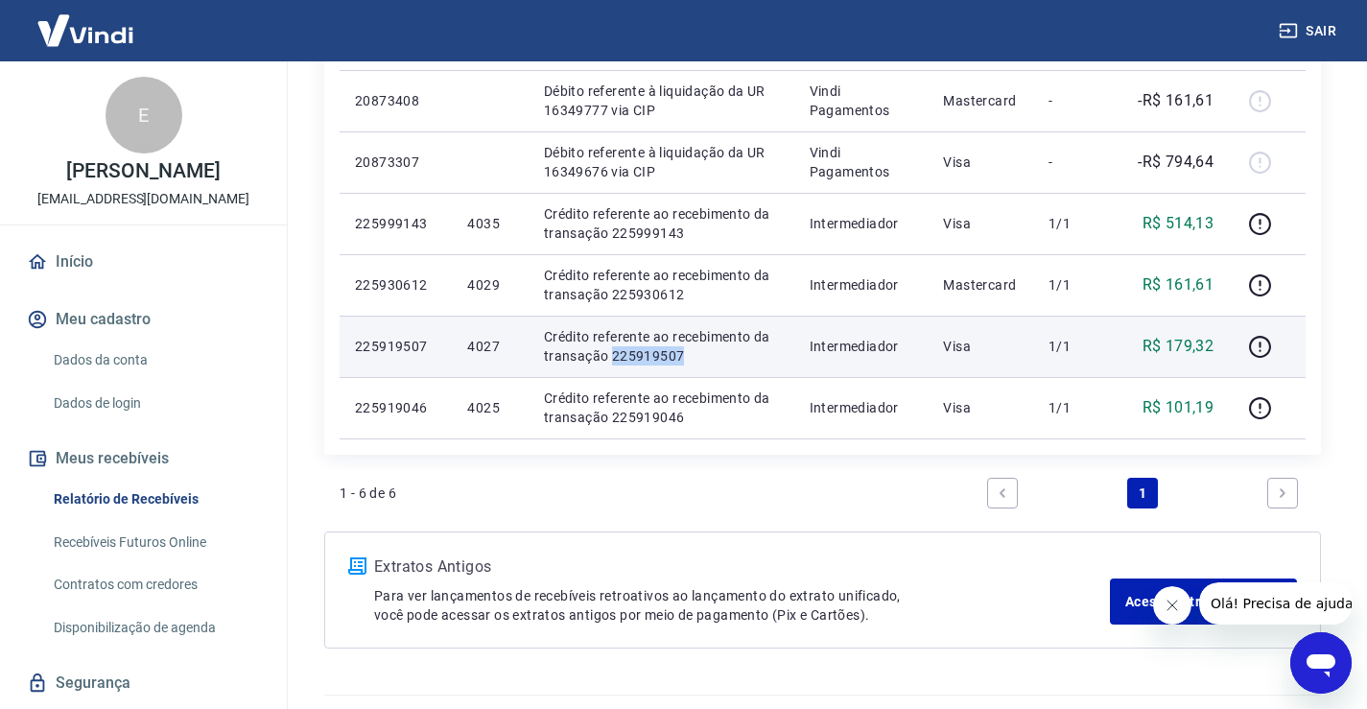
drag, startPoint x: 696, startPoint y: 357, endPoint x: 609, endPoint y: 357, distance: 86.4
click at [611, 360] on p "Crédito referente ao recebimento da transação 225919507" at bounding box center [661, 346] width 235 height 38
copy p "225919507"
click at [1263, 351] on icon "button" at bounding box center [1260, 347] width 24 height 24
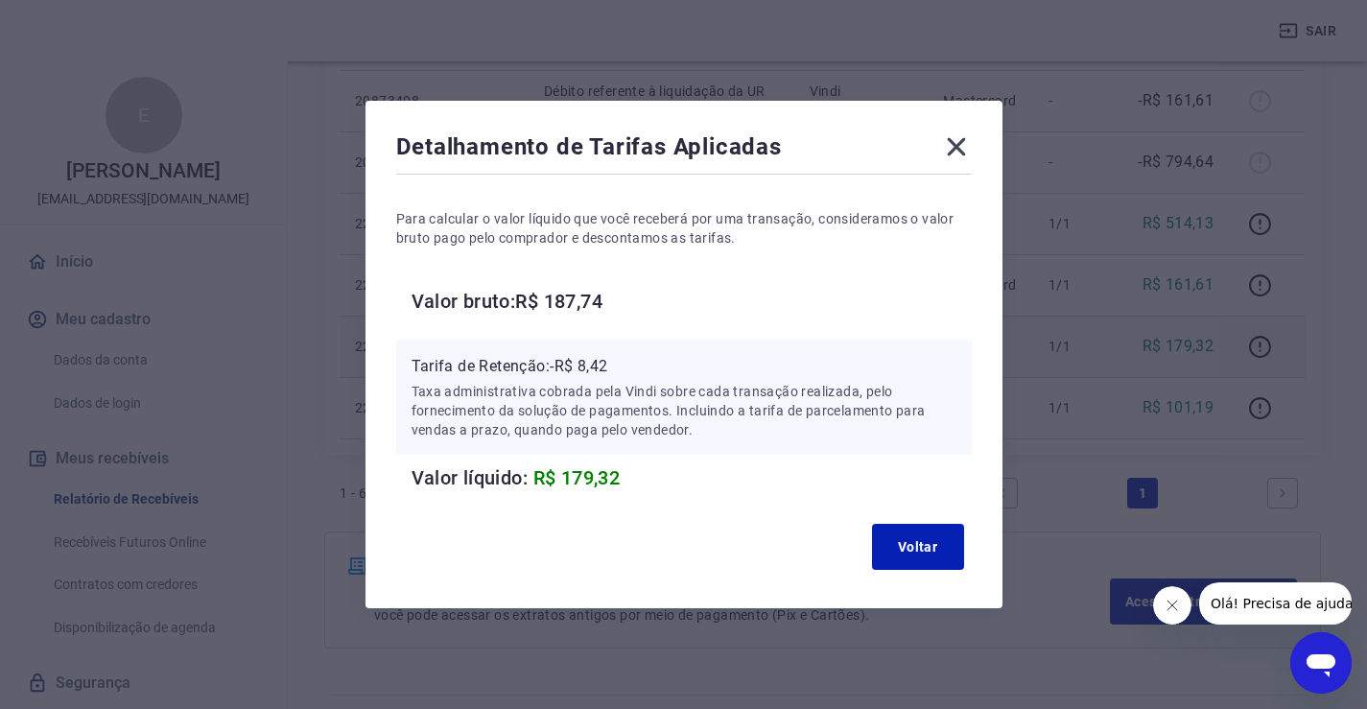
click at [970, 146] on icon at bounding box center [956, 146] width 31 height 31
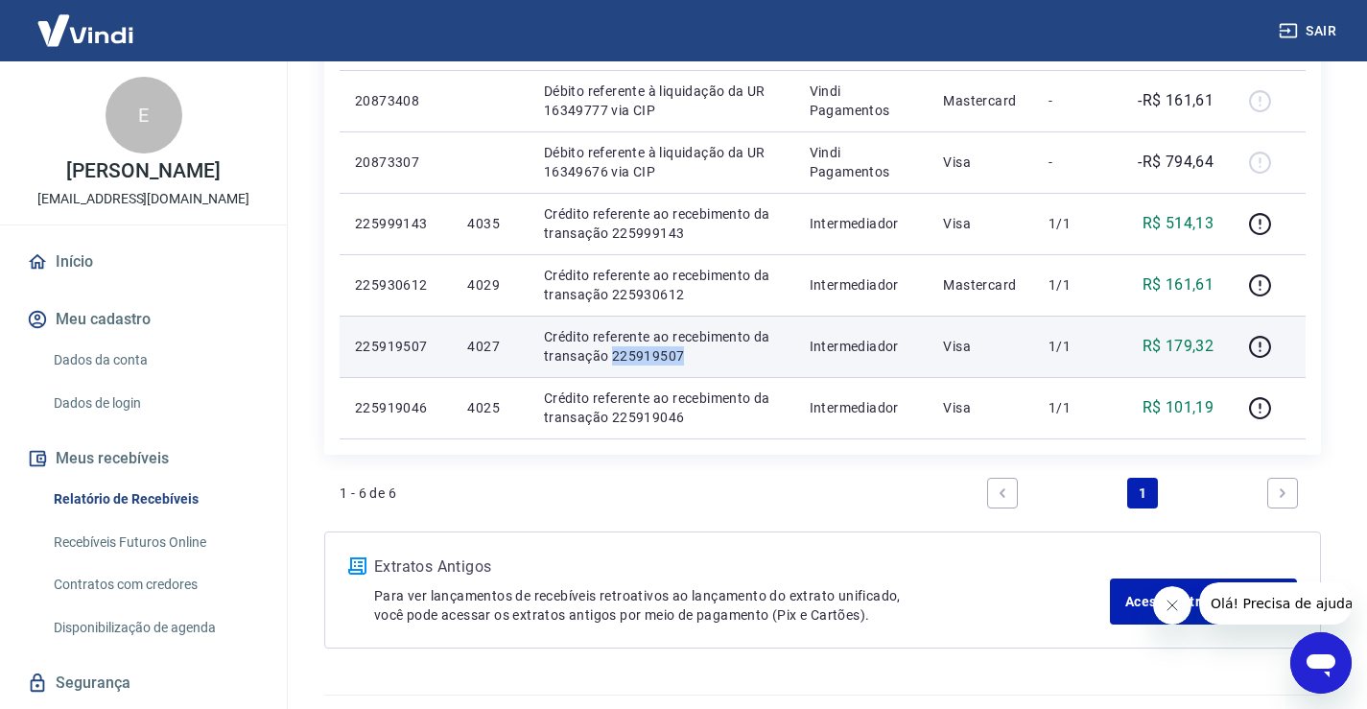
drag, startPoint x: 687, startPoint y: 354, endPoint x: 612, endPoint y: 358, distance: 74.9
click at [612, 358] on p "Crédito referente ao recebimento da transação 225919507" at bounding box center [661, 346] width 235 height 38
copy p "225919507"
click at [1254, 349] on icon "button" at bounding box center [1260, 347] width 24 height 24
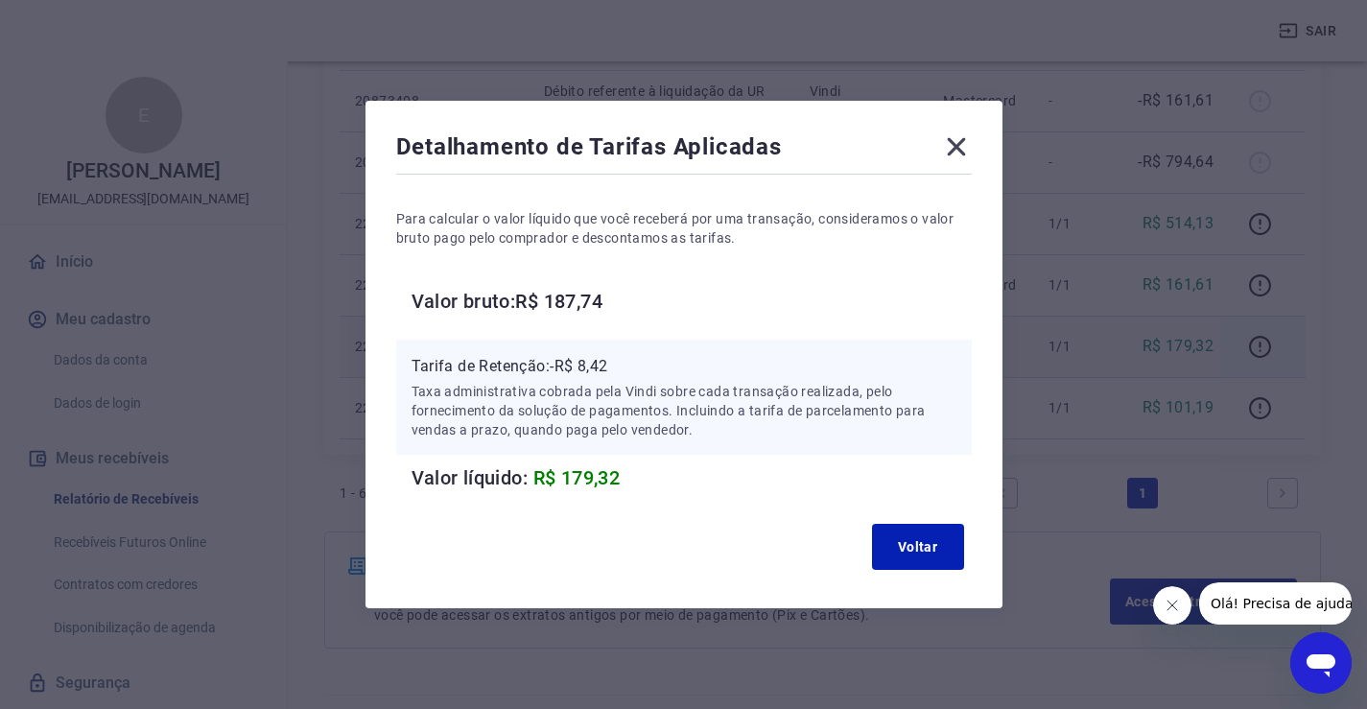
click at [965, 140] on icon at bounding box center [956, 147] width 18 height 18
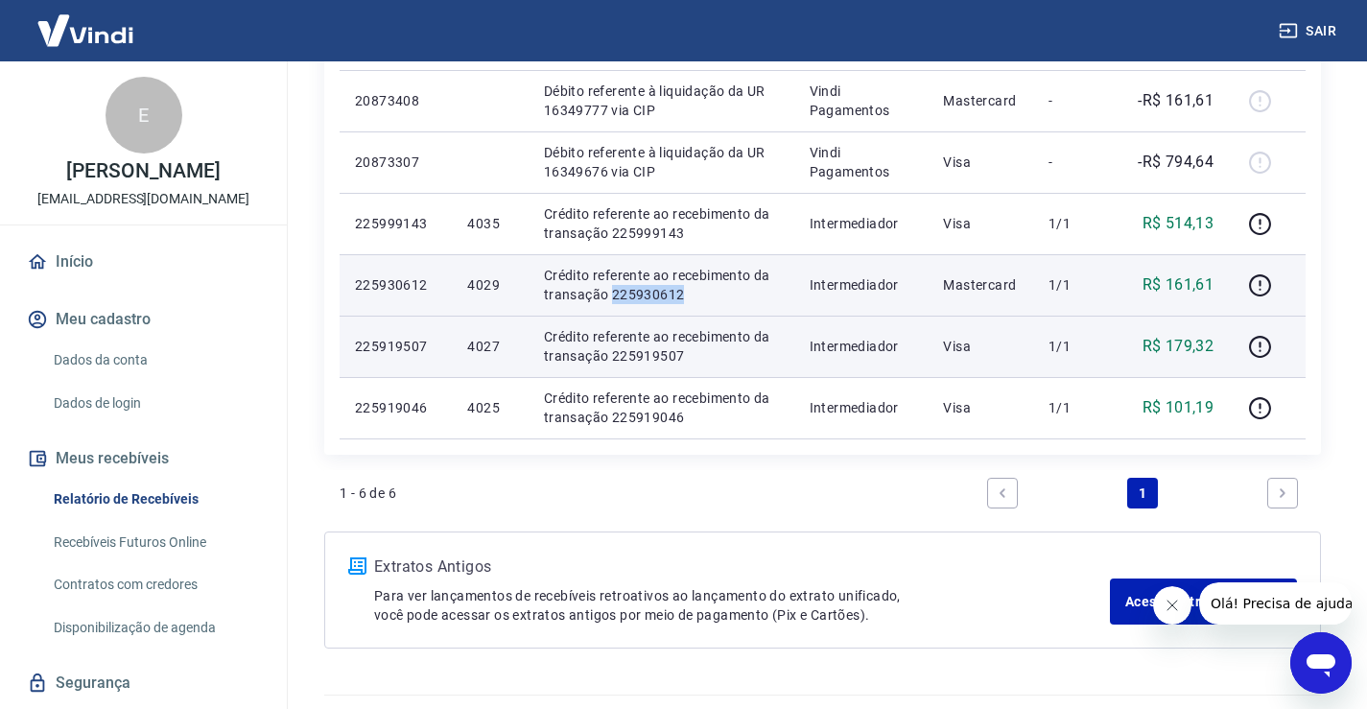
drag, startPoint x: 705, startPoint y: 291, endPoint x: 610, endPoint y: 296, distance: 95.2
click at [610, 296] on p "Crédito referente ao recebimento da transação 225930612" at bounding box center [661, 285] width 235 height 38
copy p "225930612"
click at [1255, 281] on icon "button" at bounding box center [1260, 285] width 24 height 24
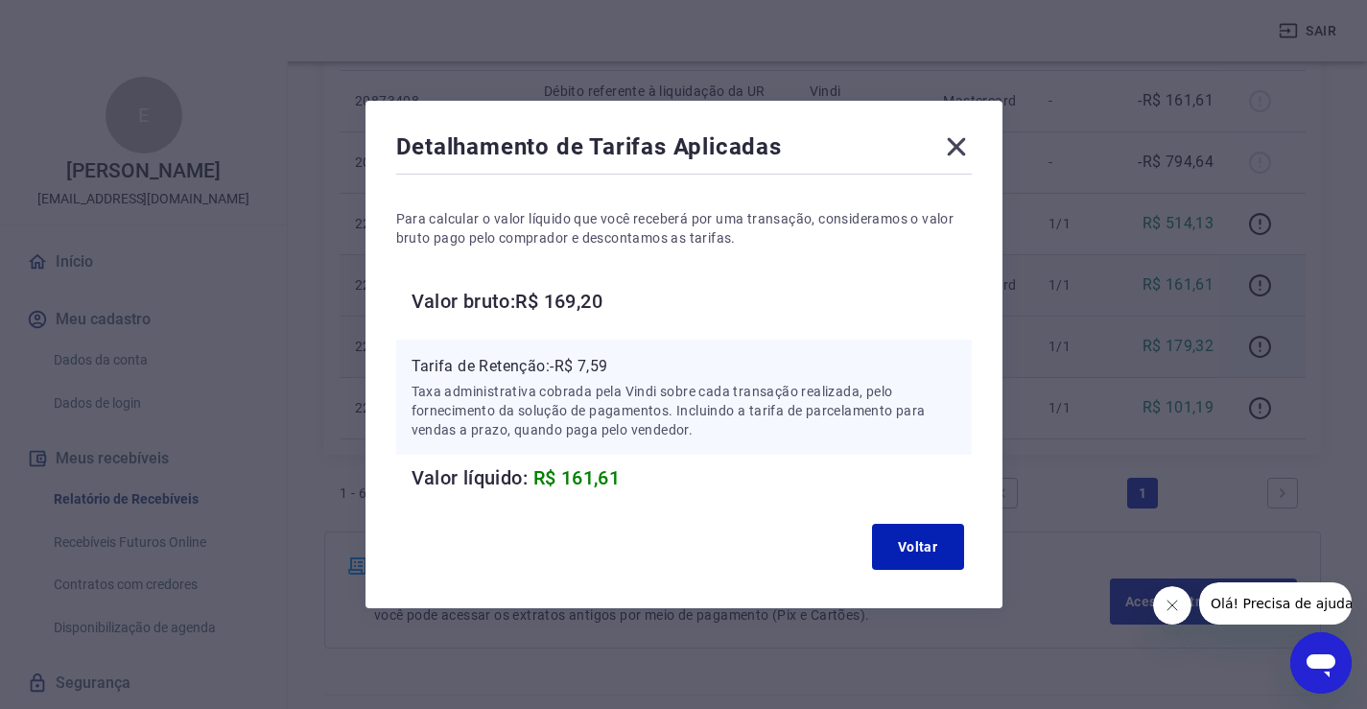
click at [958, 135] on icon at bounding box center [956, 146] width 31 height 31
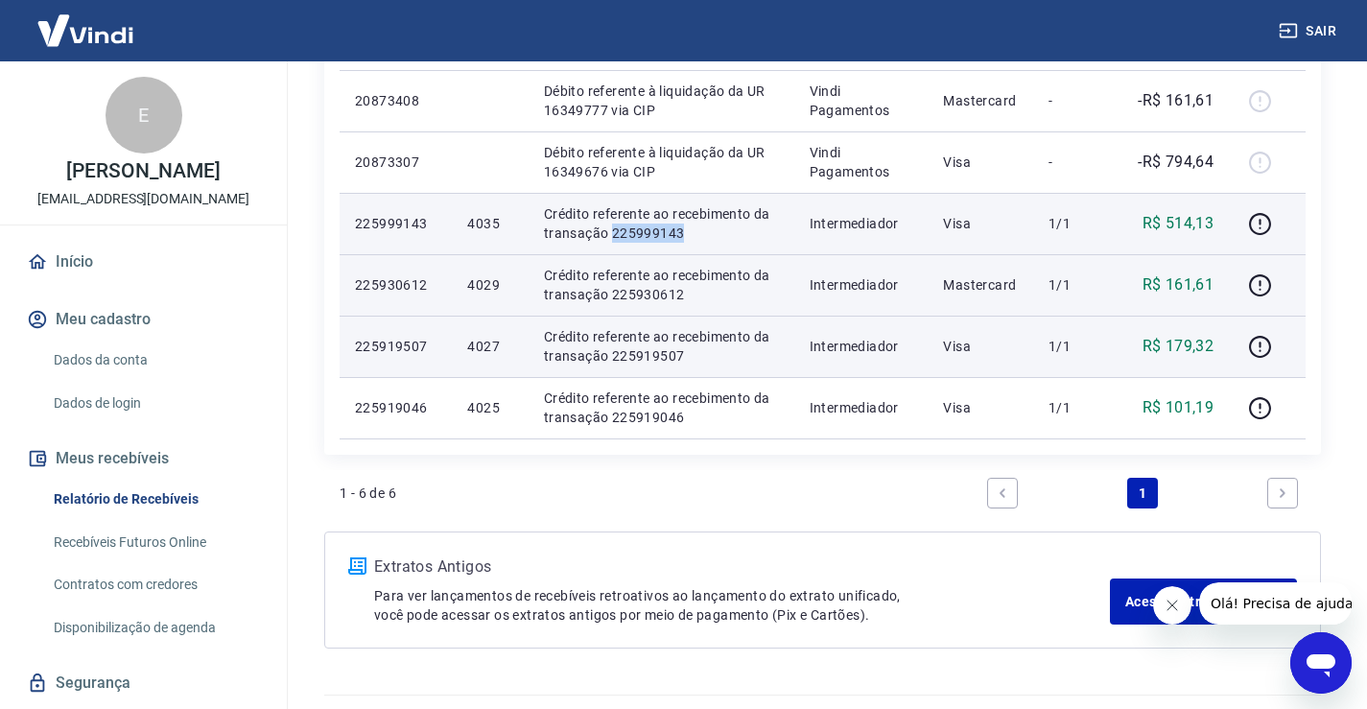
drag, startPoint x: 700, startPoint y: 234, endPoint x: 609, endPoint y: 239, distance: 90.3
click at [610, 240] on p "Crédito referente ao recebimento da transação 225999143" at bounding box center [661, 223] width 235 height 38
copy p "225999143"
click at [1259, 223] on icon "button" at bounding box center [1260, 224] width 24 height 24
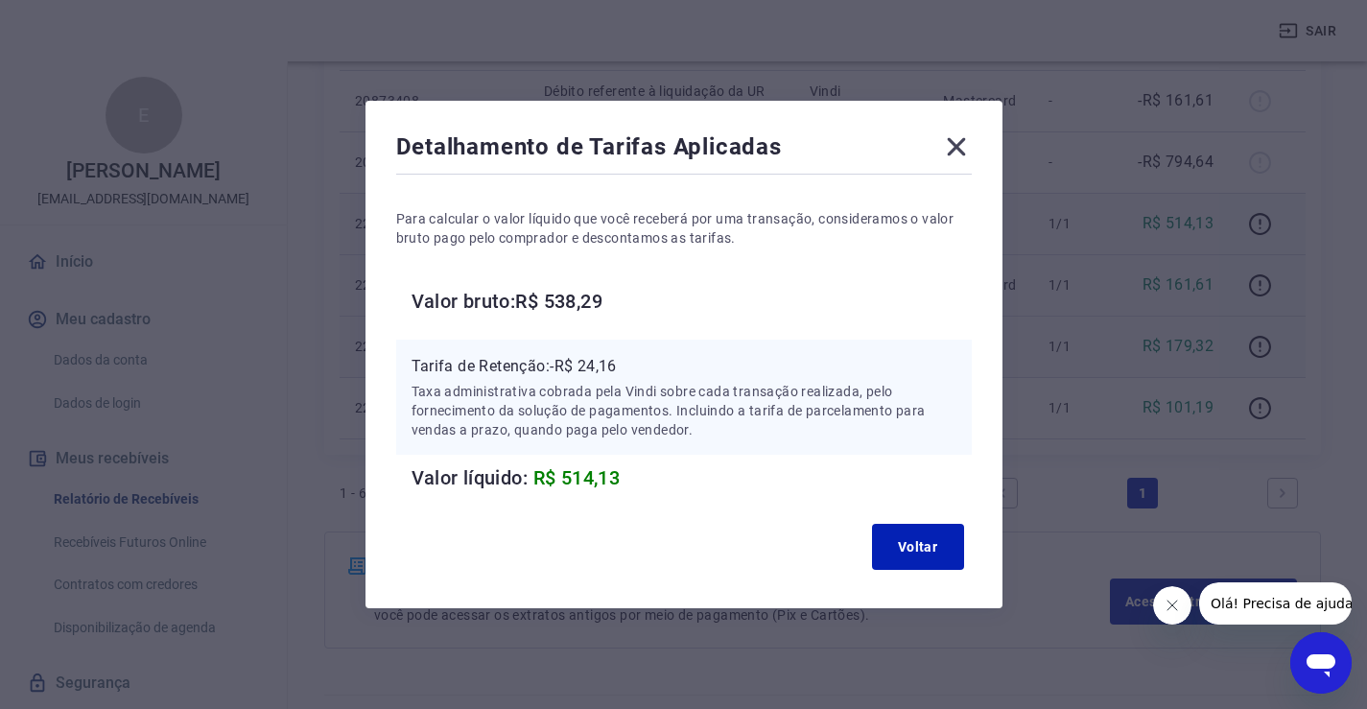
click at [965, 144] on icon at bounding box center [956, 147] width 18 height 18
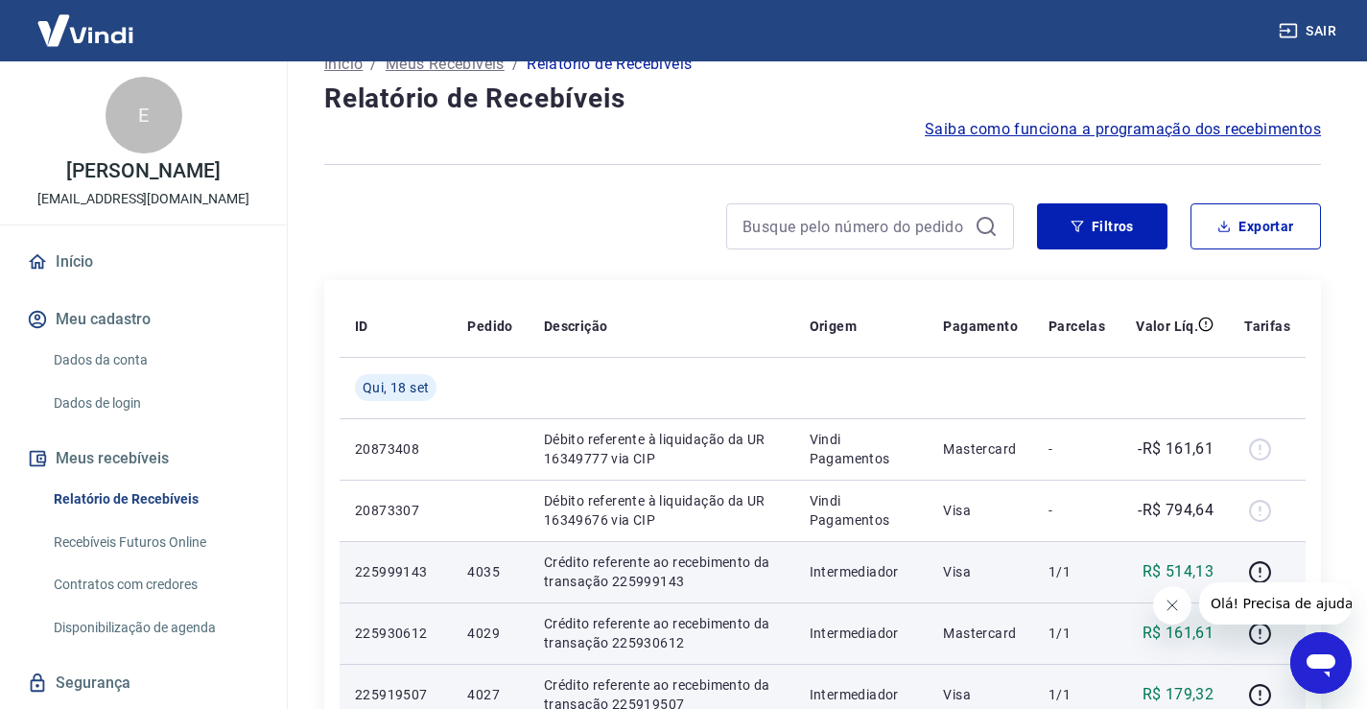
scroll to position [0, 0]
